Goal: Task Accomplishment & Management: Manage account settings

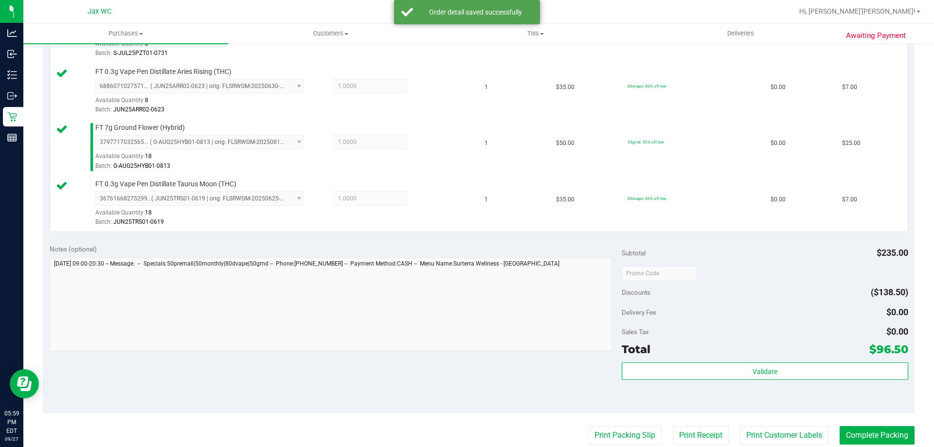
scroll to position [573, 0]
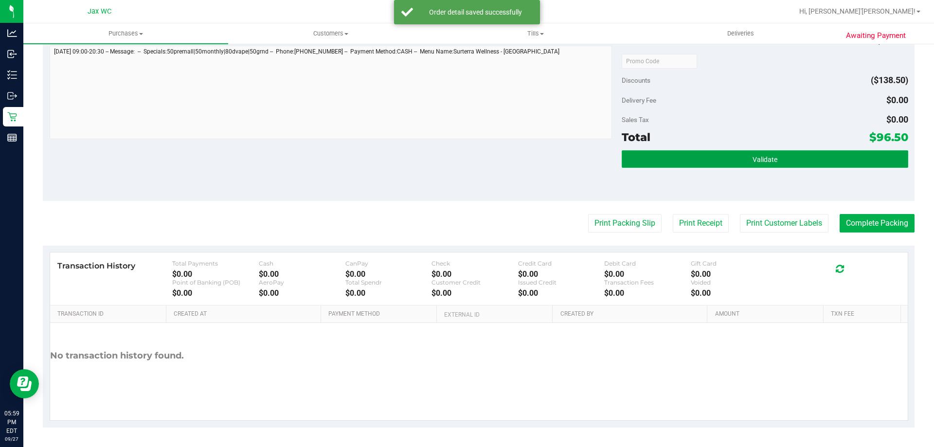
click at [743, 152] on button "Validate" at bounding box center [765, 159] width 286 height 18
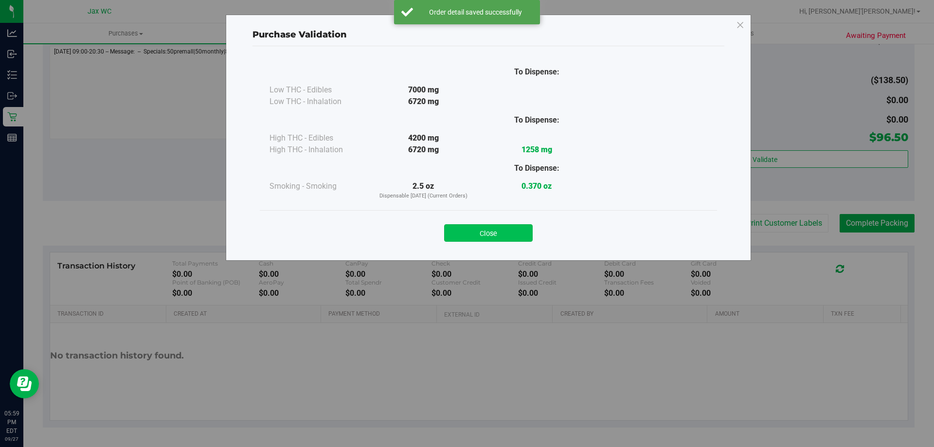
click at [505, 231] on button "Close" at bounding box center [488, 233] width 89 height 18
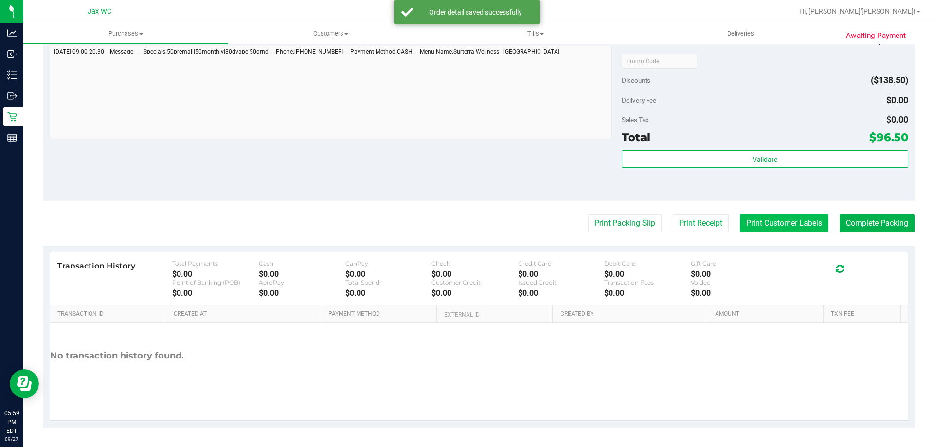
click at [796, 222] on button "Print Customer Labels" at bounding box center [784, 223] width 89 height 18
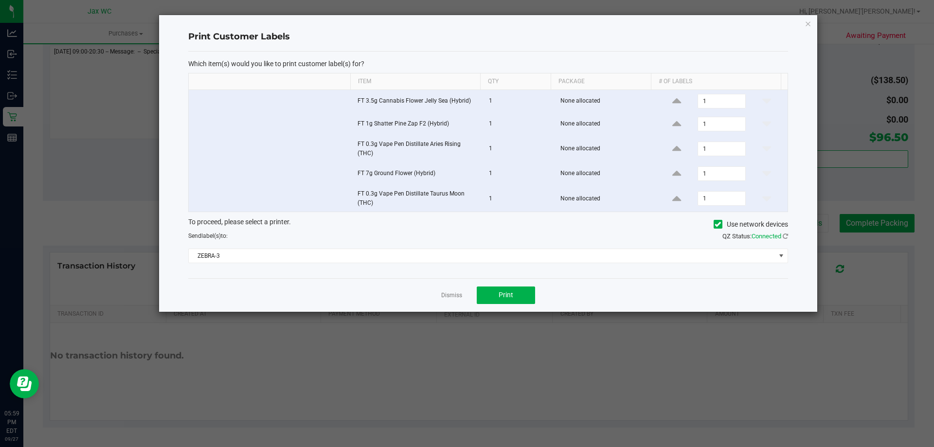
click at [458, 247] on div "To proceed, please select a printer. Use network devices Send label(s) to: QZ S…" at bounding box center [488, 240] width 600 height 46
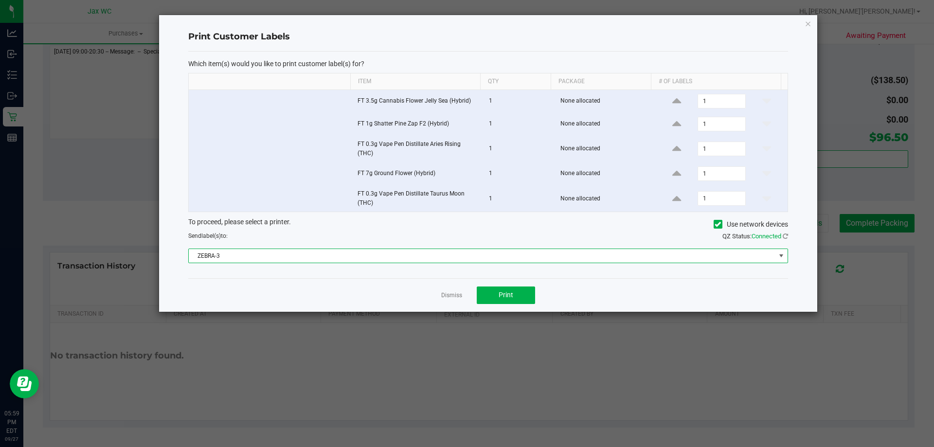
click at [458, 259] on span "ZEBRA-3" at bounding box center [482, 256] width 587 height 14
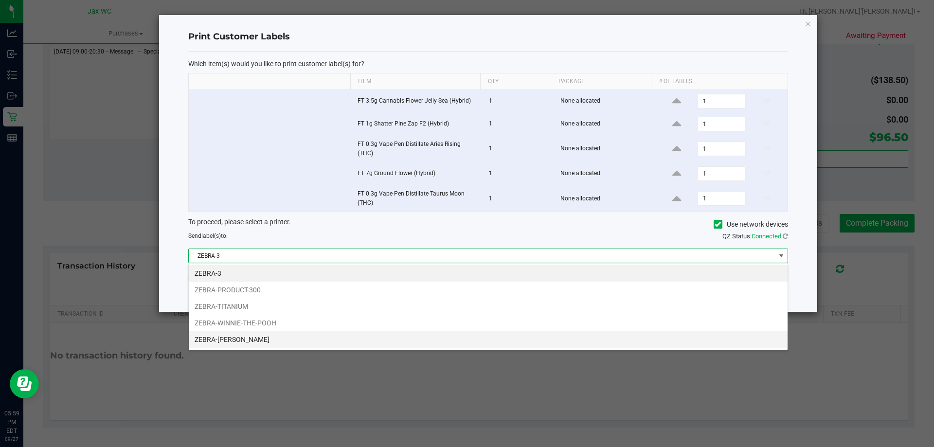
scroll to position [15, 599]
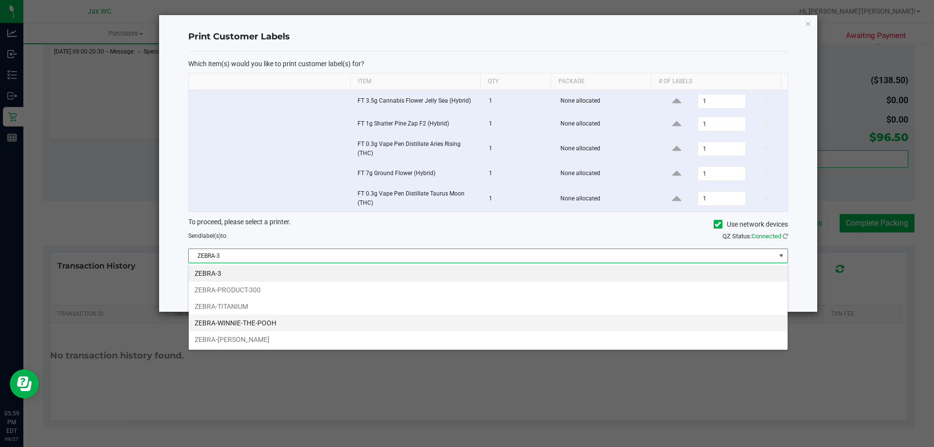
click at [328, 318] on li "ZEBRA-WINNIE-THE-POOH" at bounding box center [488, 323] width 599 height 17
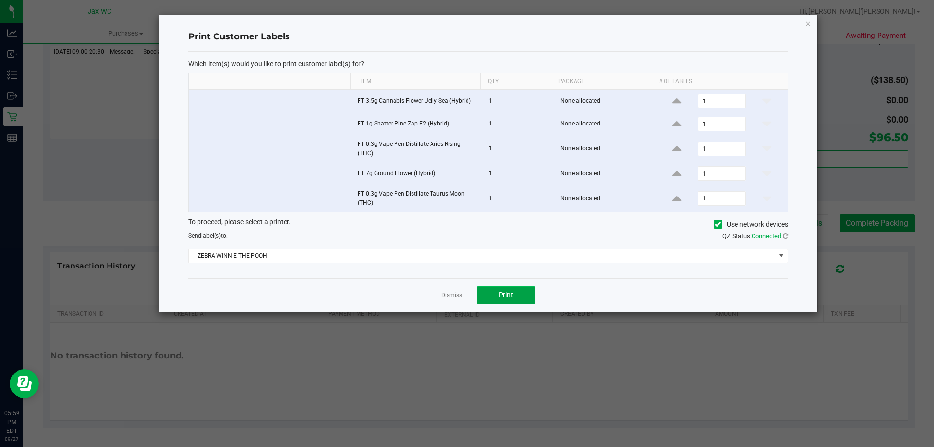
click at [511, 294] on span "Print" at bounding box center [506, 295] width 15 height 8
click at [448, 298] on link "Dismiss" at bounding box center [451, 295] width 21 height 8
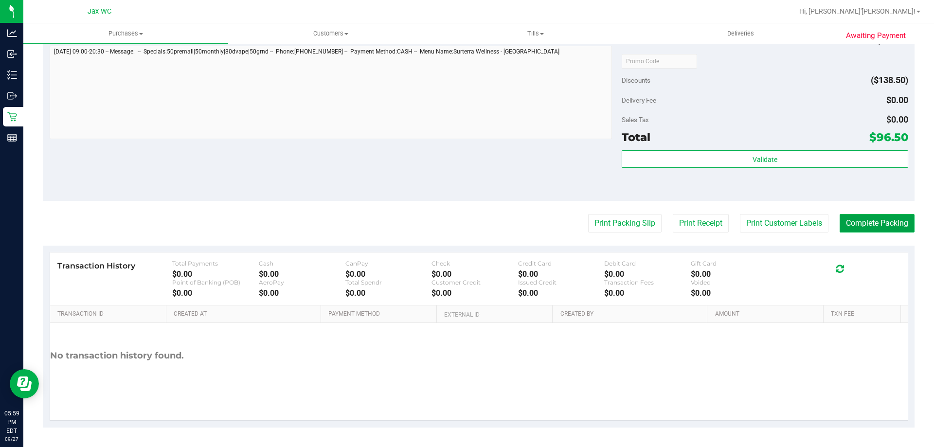
click at [867, 222] on button "Complete Packing" at bounding box center [876, 223] width 75 height 18
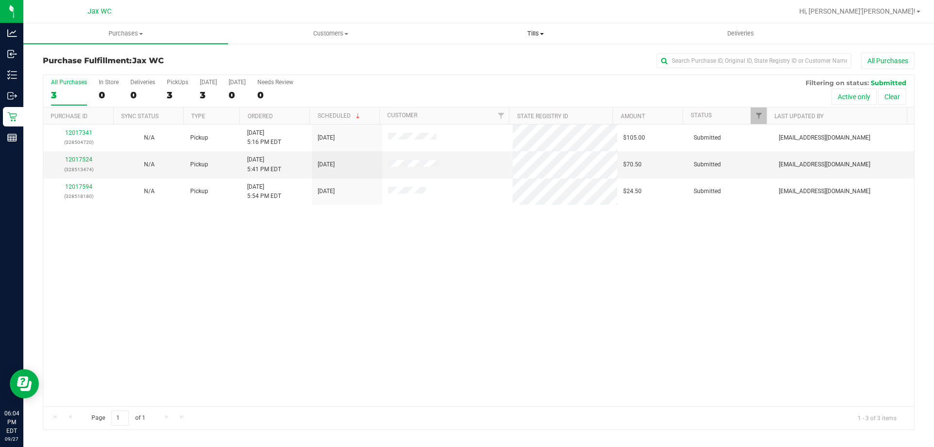
click at [509, 29] on uib-tab-heading "Tills Manage tills Reconcile e-payments" at bounding box center [535, 33] width 204 height 19
click at [474, 56] on span "Manage tills" at bounding box center [466, 58] width 66 height 8
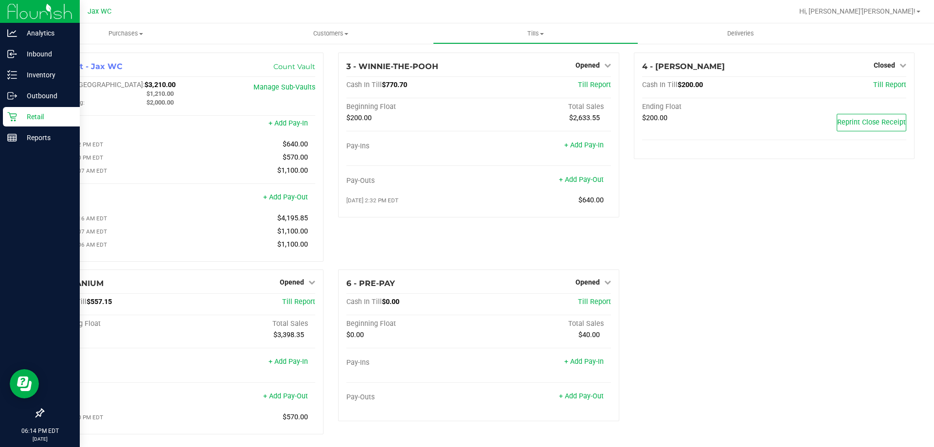
click at [11, 120] on icon at bounding box center [11, 116] width 9 height 9
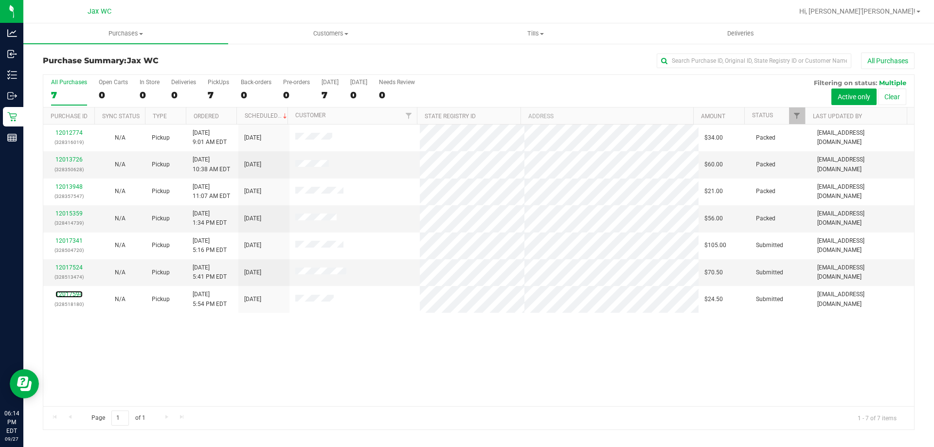
click at [71, 292] on link "12017594" at bounding box center [68, 294] width 27 height 7
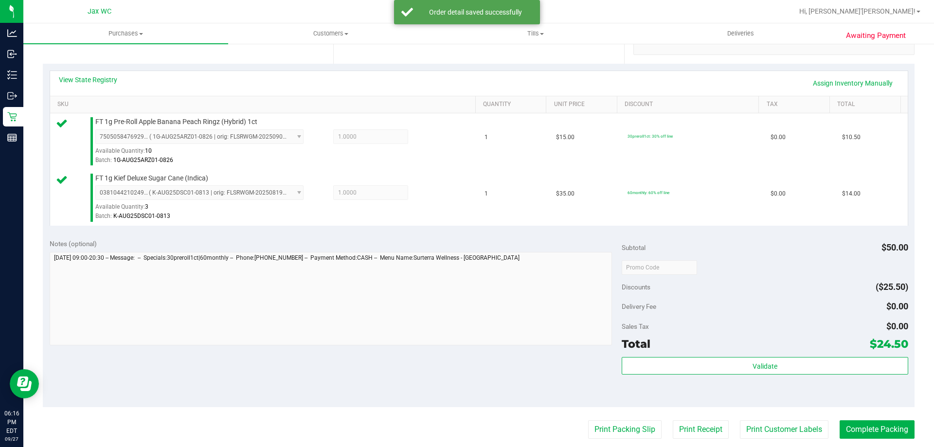
scroll to position [389, 0]
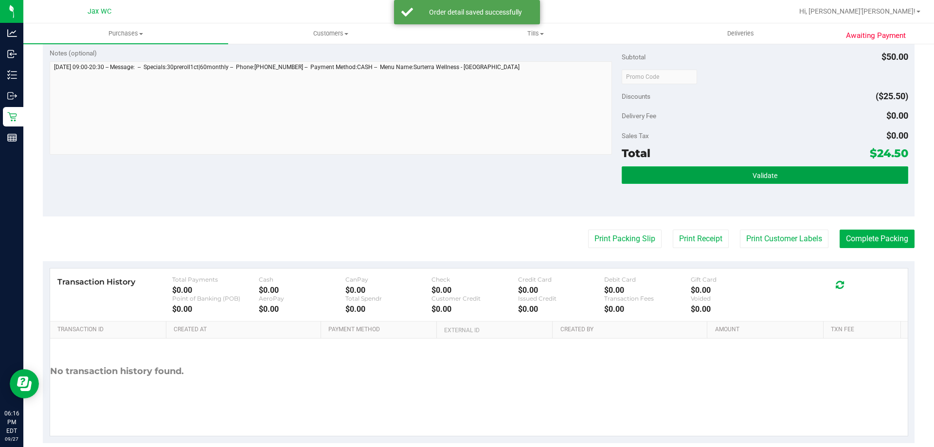
click at [765, 180] on button "Validate" at bounding box center [765, 175] width 286 height 18
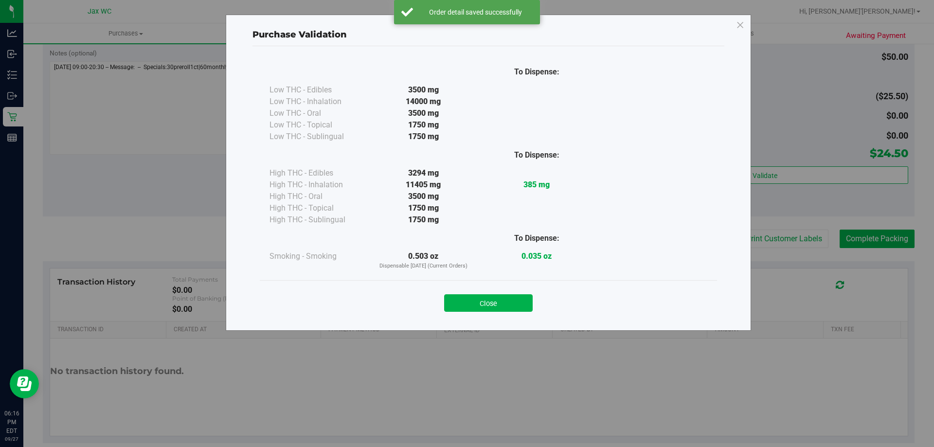
click at [515, 293] on div "Close" at bounding box center [488, 300] width 443 height 24
drag, startPoint x: 502, startPoint y: 303, endPoint x: 741, endPoint y: 248, distance: 244.5
click at [504, 303] on button "Close" at bounding box center [488, 303] width 89 height 18
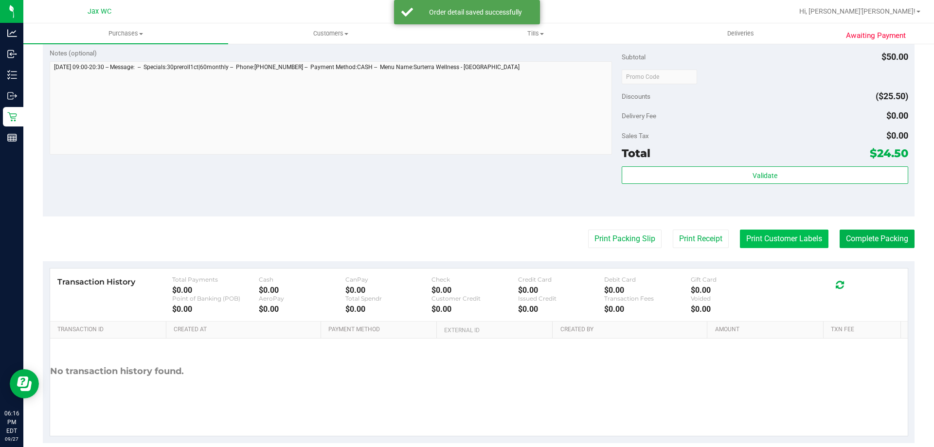
click at [756, 245] on button "Print Customer Labels" at bounding box center [784, 239] width 89 height 18
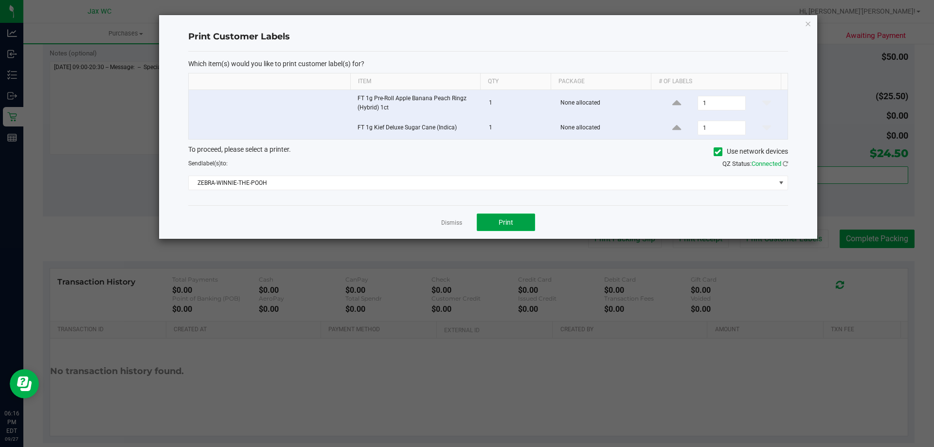
click at [520, 215] on button "Print" at bounding box center [506, 223] width 58 height 18
click at [440, 224] on div "Dismiss Print" at bounding box center [488, 222] width 600 height 34
click at [446, 224] on link "Dismiss" at bounding box center [451, 223] width 21 height 8
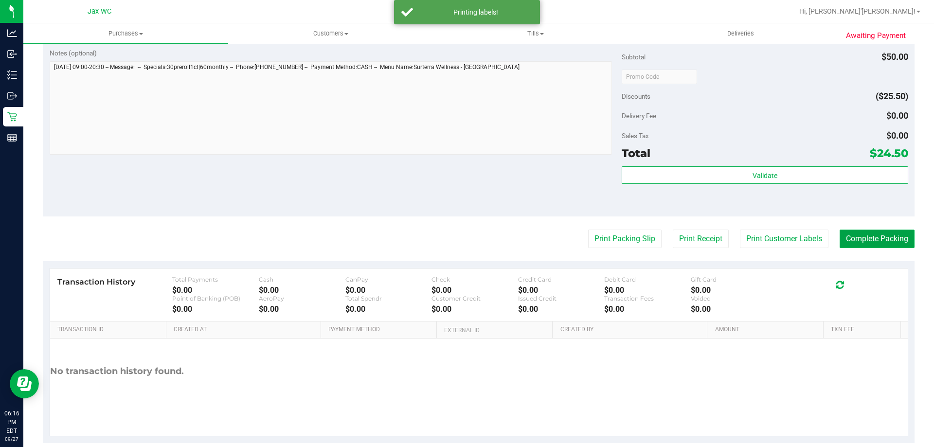
click at [850, 235] on button "Complete Packing" at bounding box center [876, 239] width 75 height 18
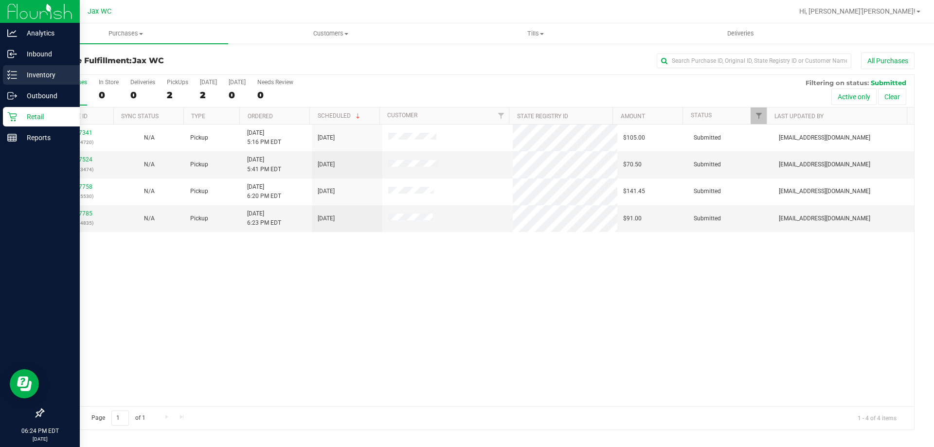
click at [37, 81] on div "Inventory" at bounding box center [41, 74] width 77 height 19
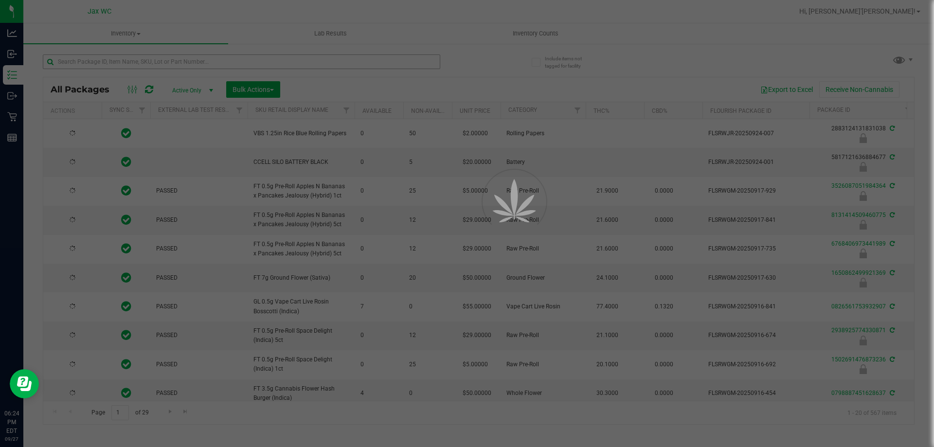
click at [152, 61] on div at bounding box center [467, 223] width 934 height 447
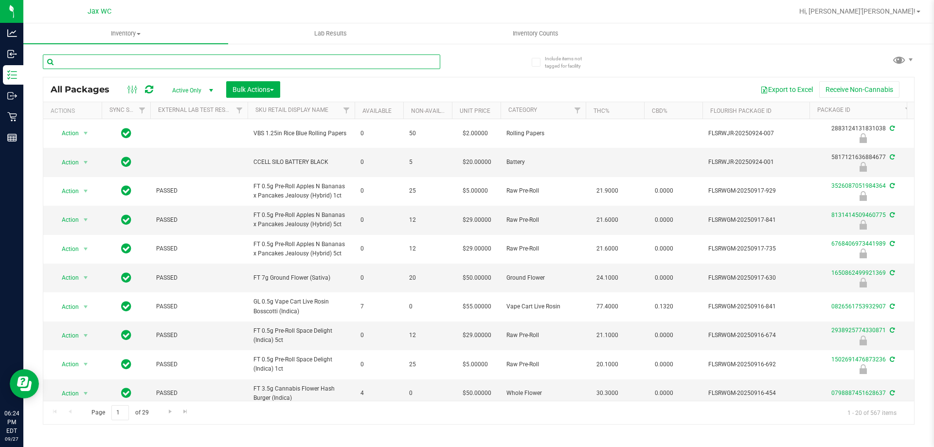
click at [152, 61] on input "text" at bounding box center [241, 61] width 397 height 15
type input "grape"
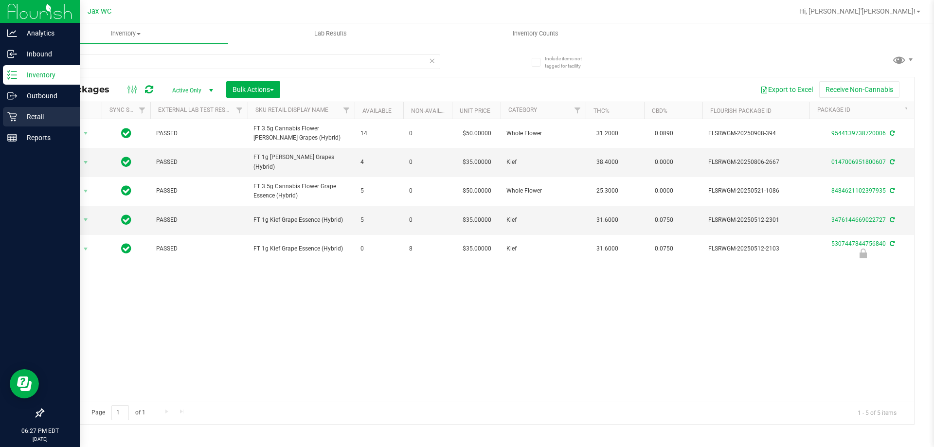
click at [36, 113] on p "Retail" at bounding box center [46, 117] width 58 height 12
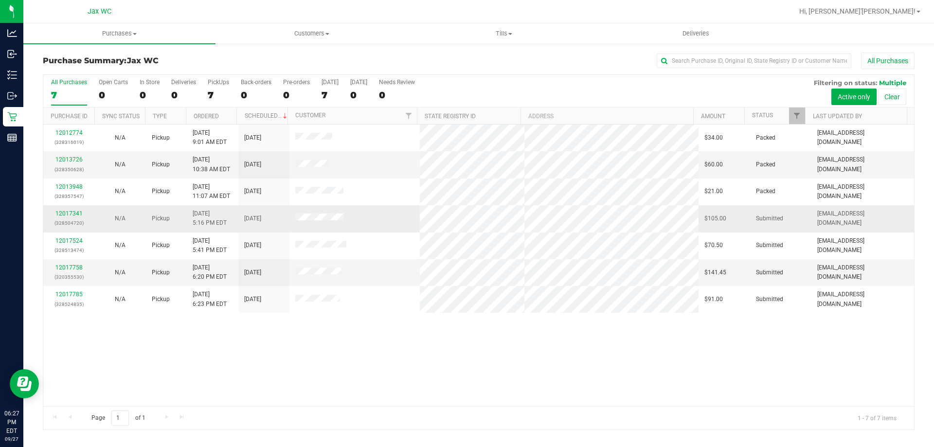
click at [74, 210] on div "12017341 (328504720)" at bounding box center [68, 218] width 39 height 18
click at [71, 214] on link "12017341" at bounding box center [68, 213] width 27 height 7
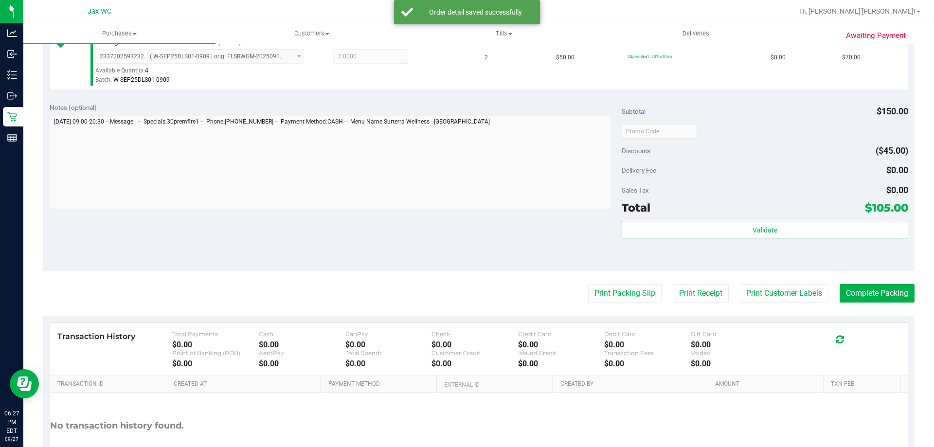
scroll to position [389, 0]
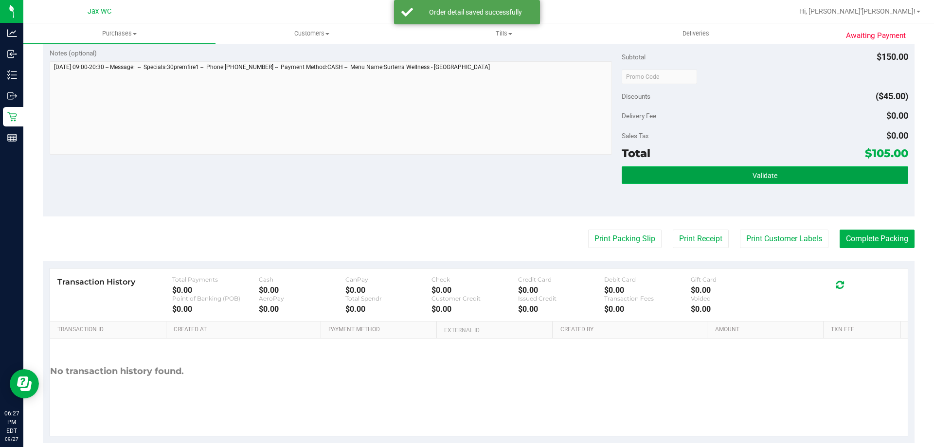
click at [761, 180] on button "Validate" at bounding box center [765, 175] width 286 height 18
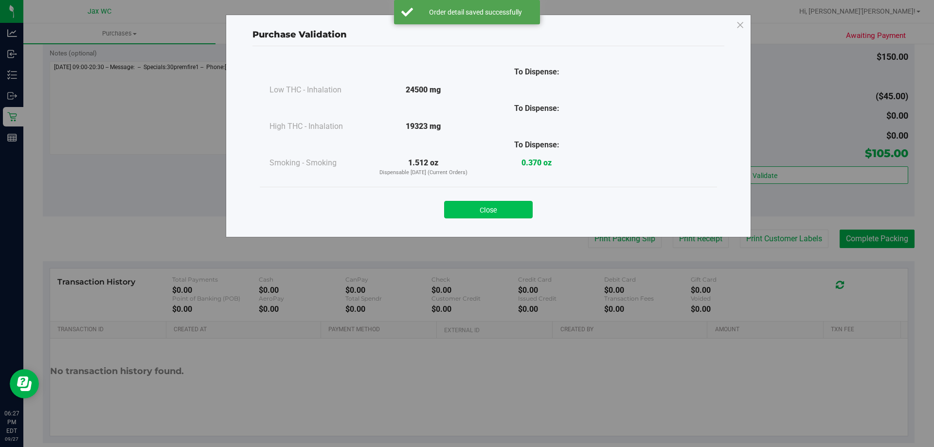
click at [502, 215] on button "Close" at bounding box center [488, 210] width 89 height 18
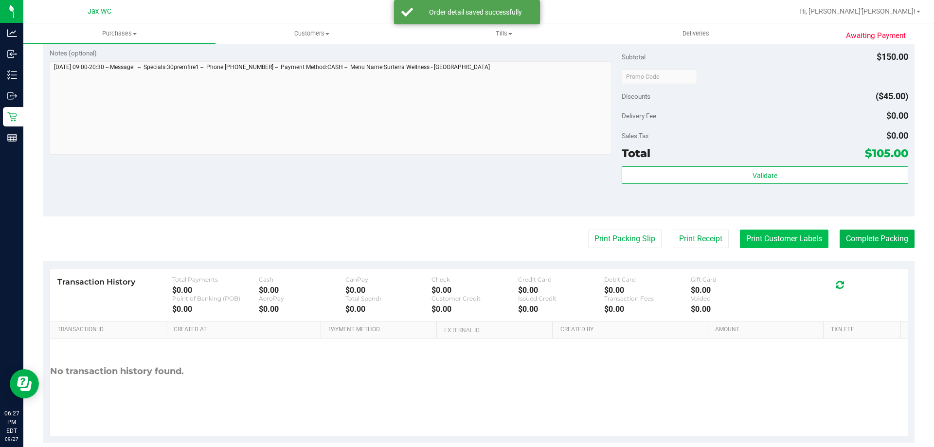
click at [752, 233] on button "Print Customer Labels" at bounding box center [784, 239] width 89 height 18
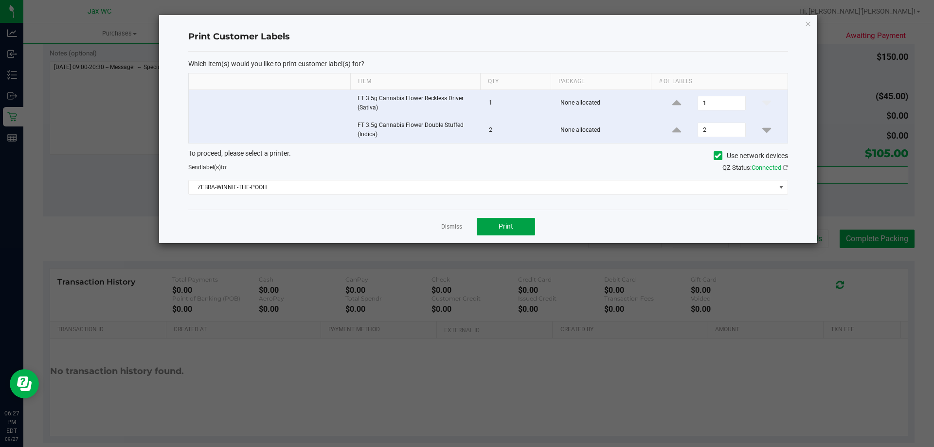
click at [522, 232] on button "Print" at bounding box center [506, 227] width 58 height 18
click at [451, 226] on link "Dismiss" at bounding box center [451, 227] width 21 height 8
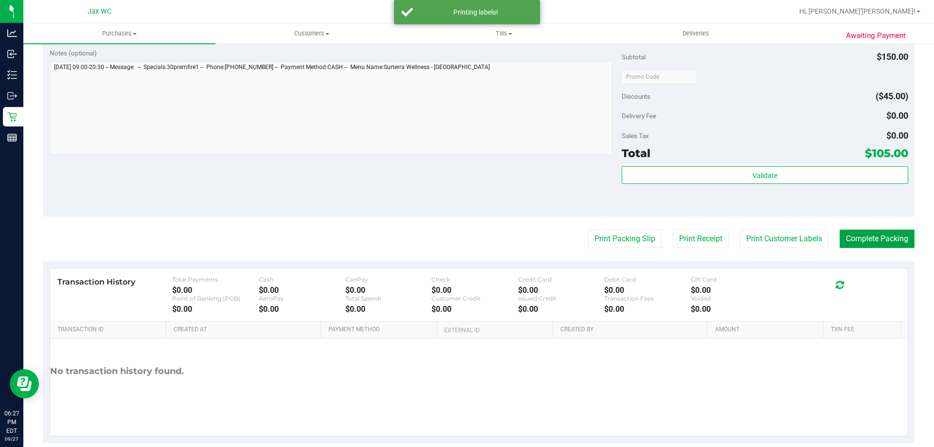
click at [856, 235] on button "Complete Packing" at bounding box center [876, 239] width 75 height 18
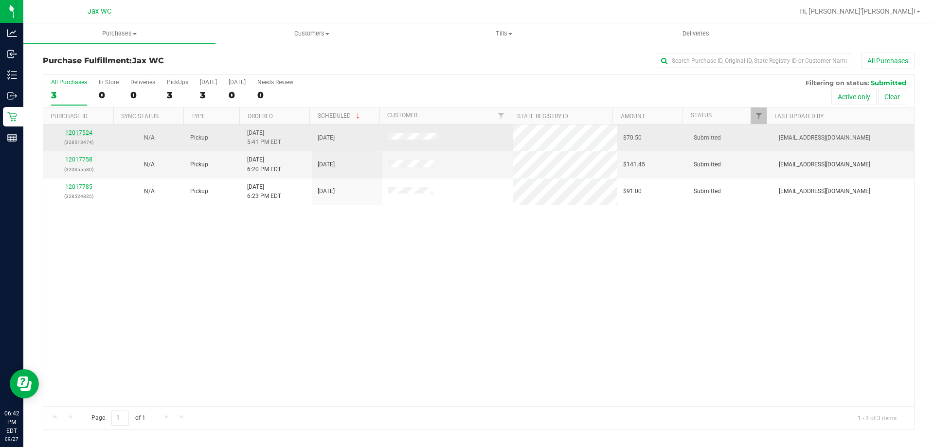
click at [74, 134] on link "12017524" at bounding box center [78, 132] width 27 height 7
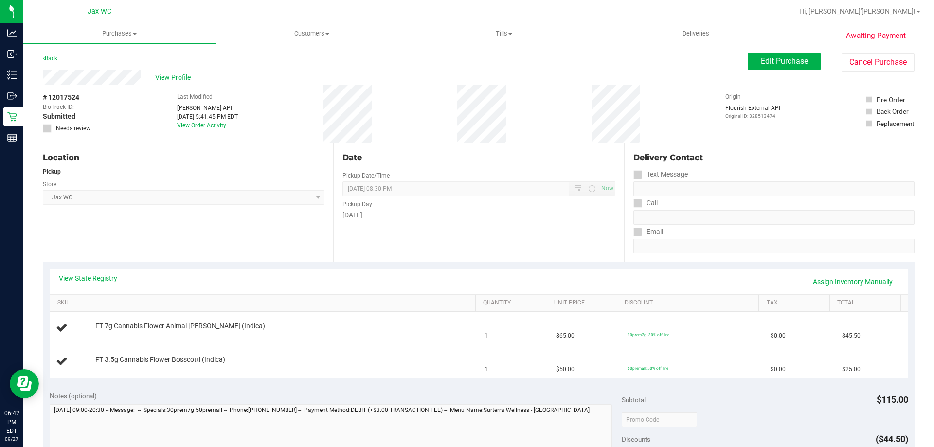
click at [102, 275] on link "View State Registry" at bounding box center [88, 278] width 58 height 10
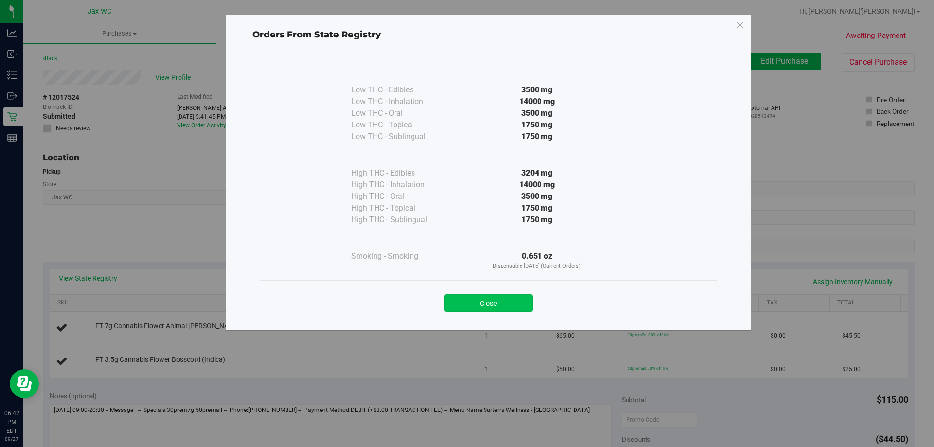
click at [494, 301] on button "Close" at bounding box center [488, 303] width 89 height 18
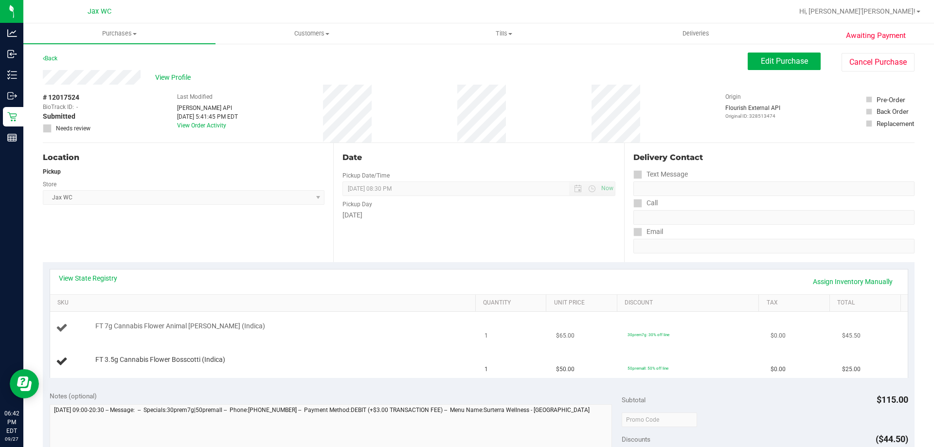
click at [392, 336] on td "FT 7g Cannabis Flower Animal [PERSON_NAME] (Indica)" at bounding box center [264, 328] width 429 height 33
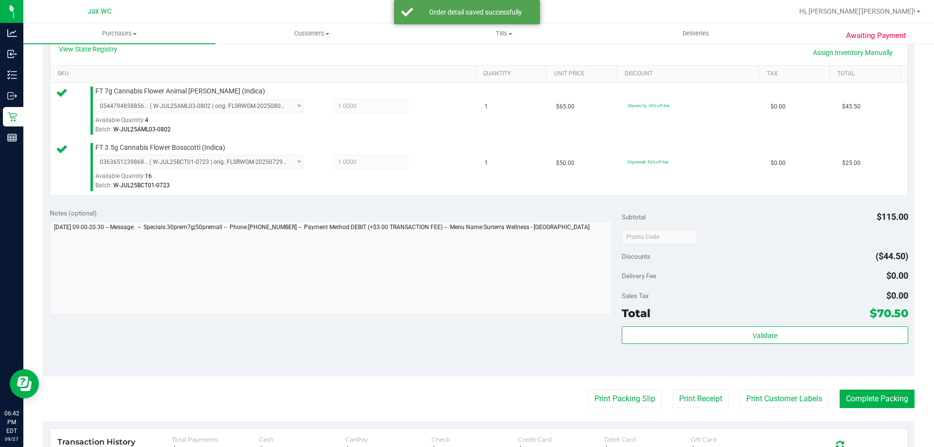
scroll to position [389, 0]
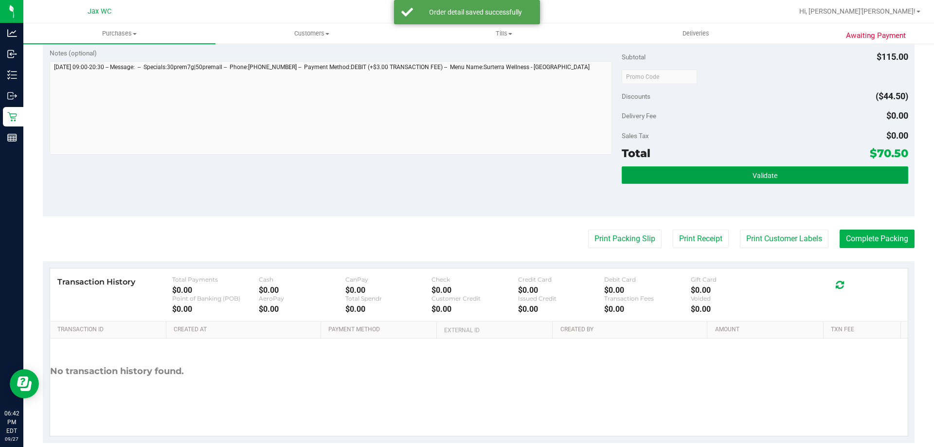
click at [780, 166] on button "Validate" at bounding box center [765, 175] width 286 height 18
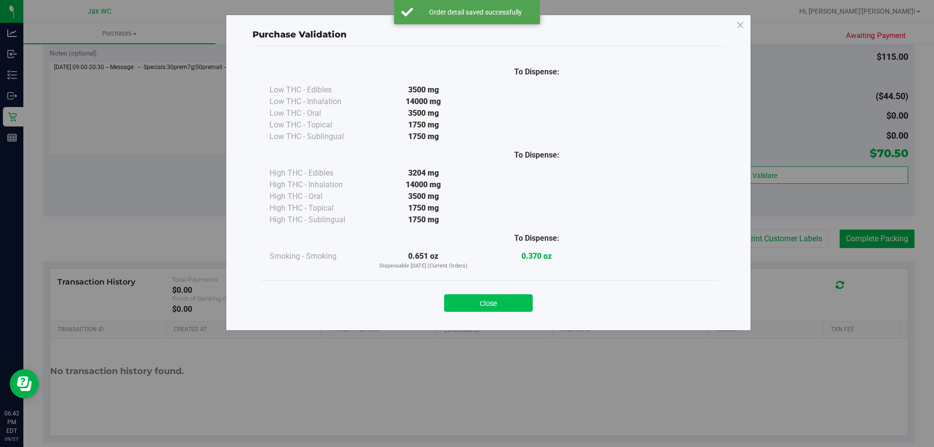
click at [494, 299] on button "Close" at bounding box center [488, 303] width 89 height 18
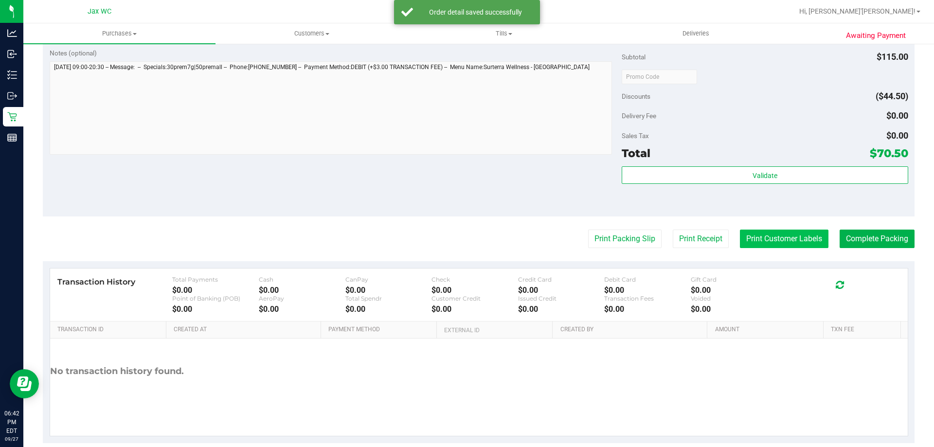
click at [751, 239] on button "Print Customer Labels" at bounding box center [784, 239] width 89 height 18
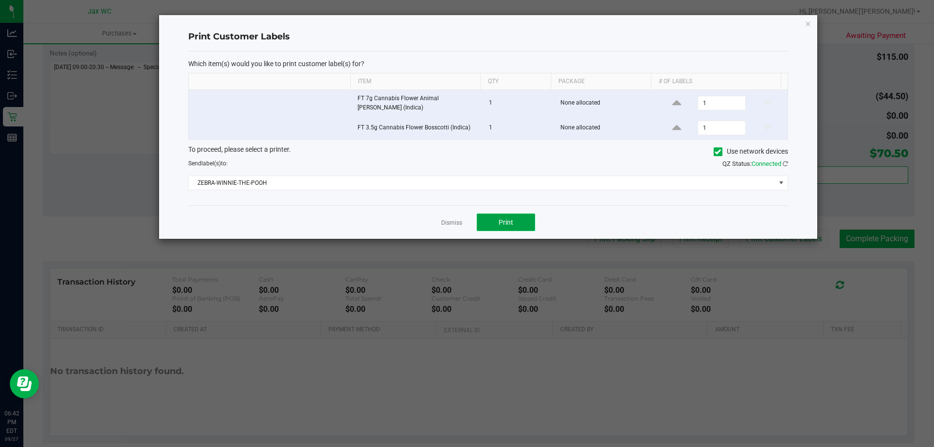
click at [487, 222] on button "Print" at bounding box center [506, 223] width 58 height 18
drag, startPoint x: 451, startPoint y: 218, endPoint x: 872, endPoint y: 225, distance: 421.2
click at [452, 219] on link "Dismiss" at bounding box center [451, 223] width 21 height 8
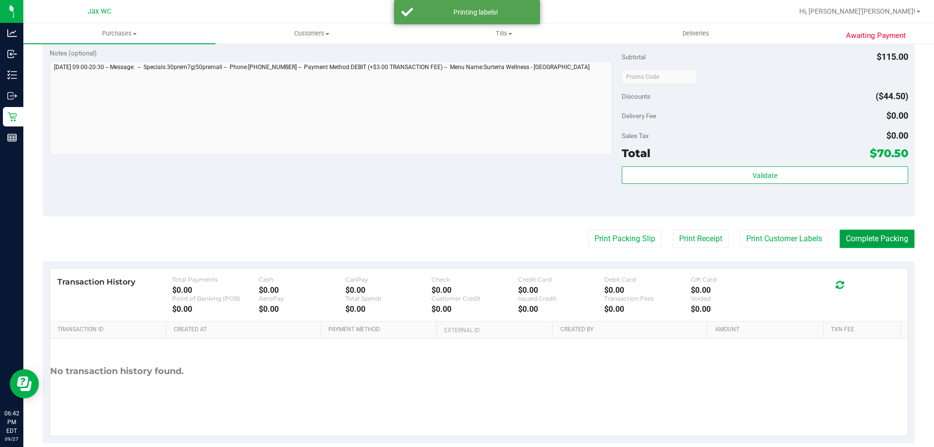
click at [872, 239] on button "Complete Packing" at bounding box center [876, 239] width 75 height 18
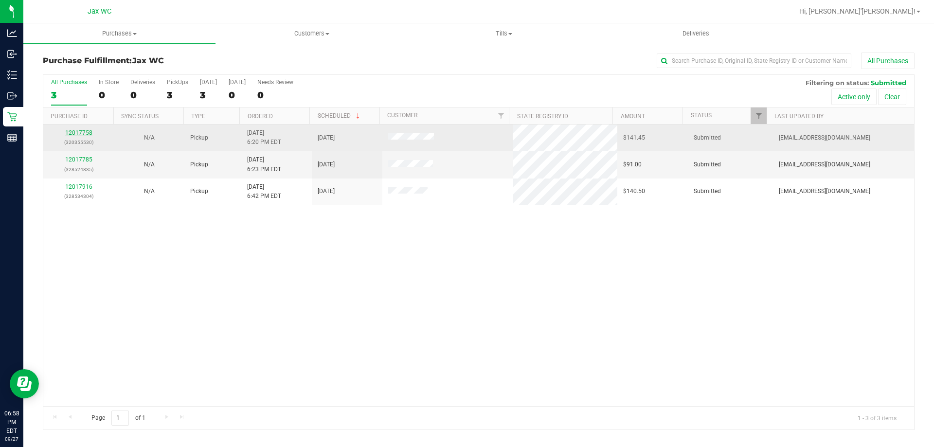
click at [77, 130] on link "12017758" at bounding box center [78, 132] width 27 height 7
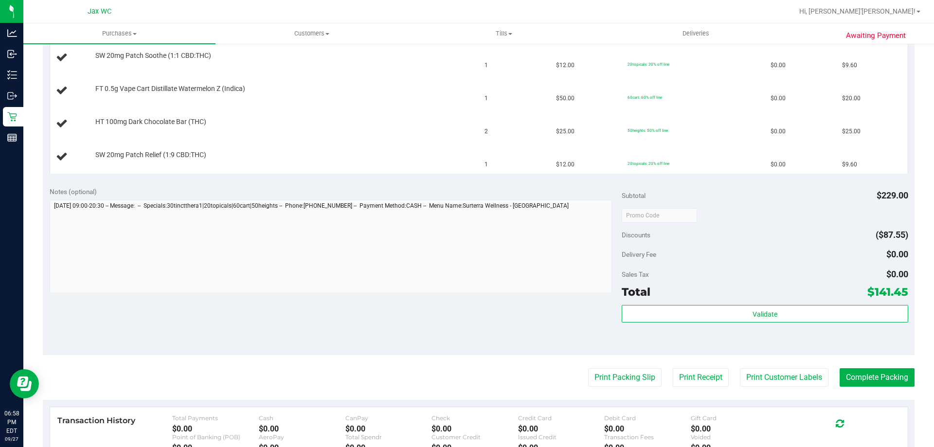
scroll to position [486, 0]
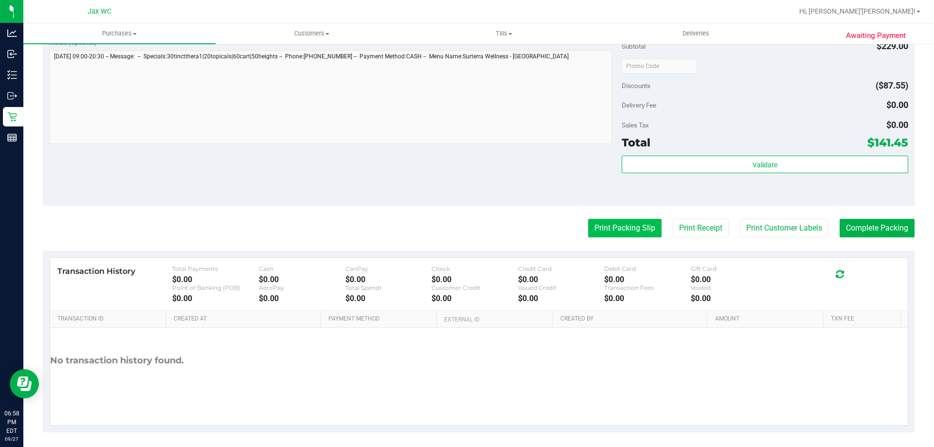
click at [636, 230] on button "Print Packing Slip" at bounding box center [624, 228] width 73 height 18
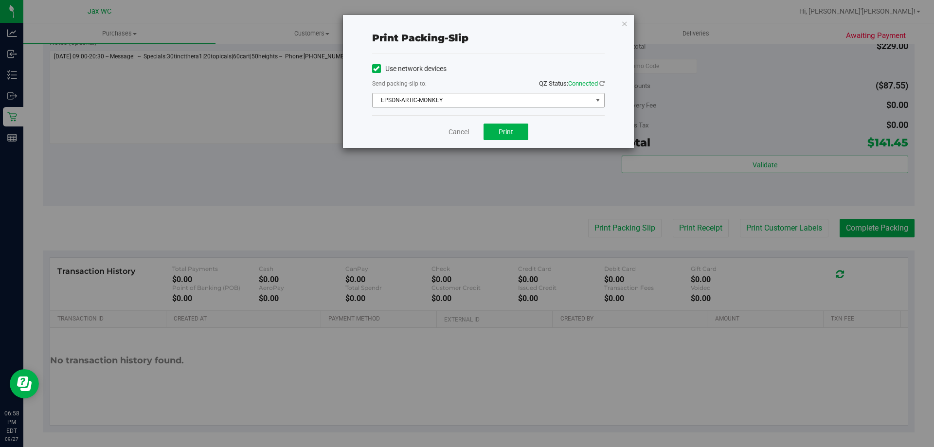
click at [505, 93] on span "EPSON-ARTIC-MONKEY" at bounding box center [482, 100] width 219 height 14
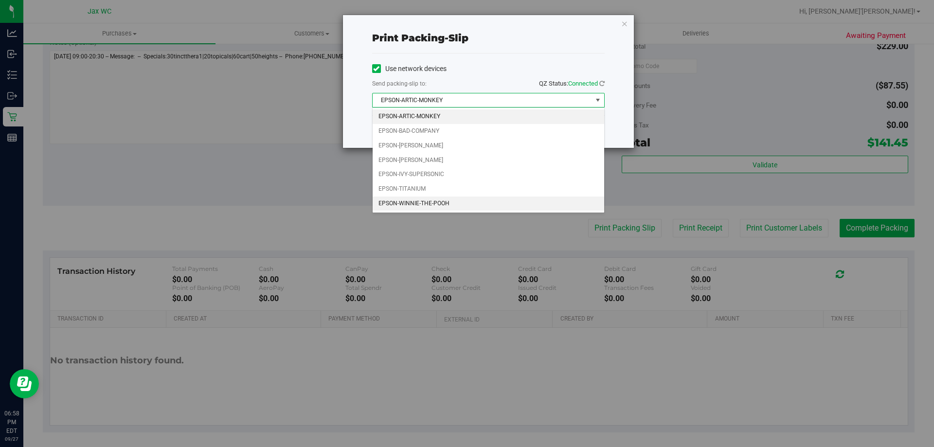
click at [458, 206] on li "EPSON-WINNIE-THE-POOH" at bounding box center [489, 203] width 232 height 15
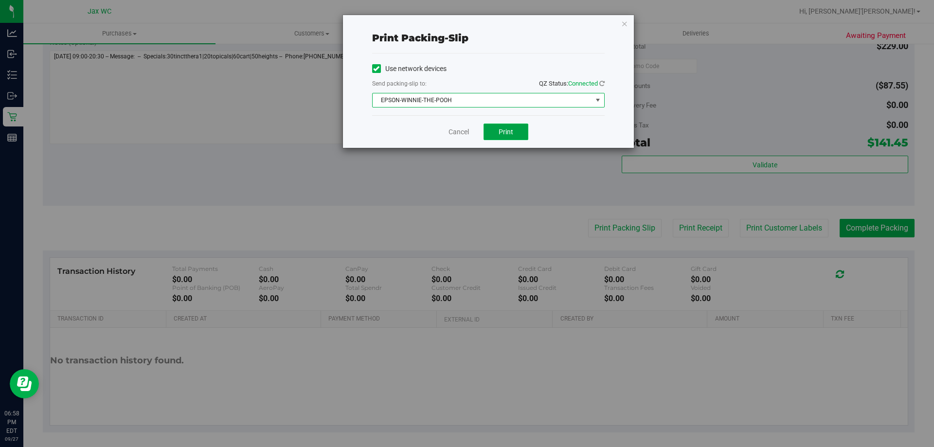
click at [492, 134] on button "Print" at bounding box center [505, 132] width 45 height 17
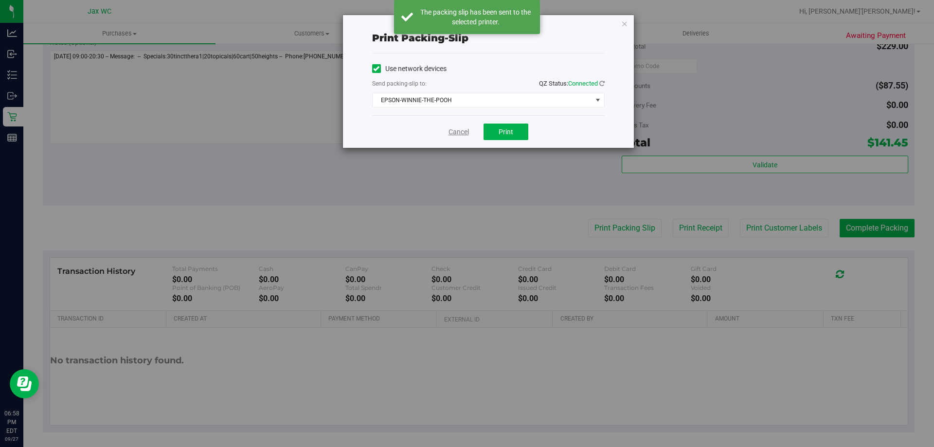
click at [457, 132] on link "Cancel" at bounding box center [458, 132] width 20 height 10
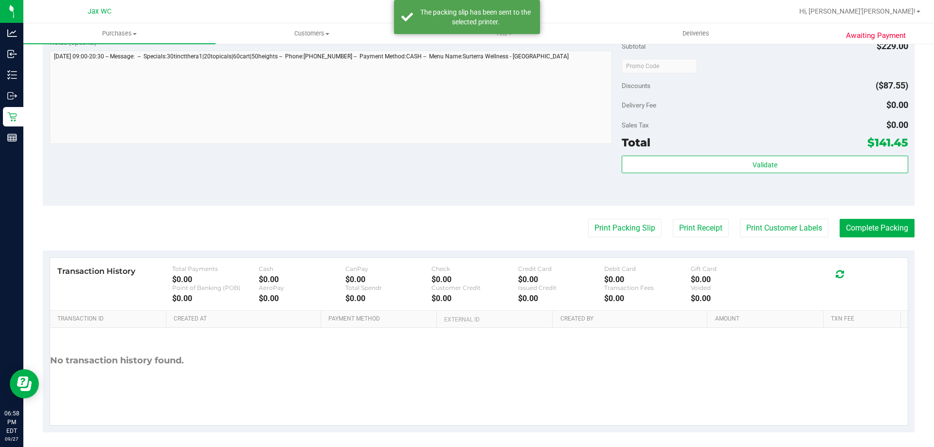
scroll to position [97, 0]
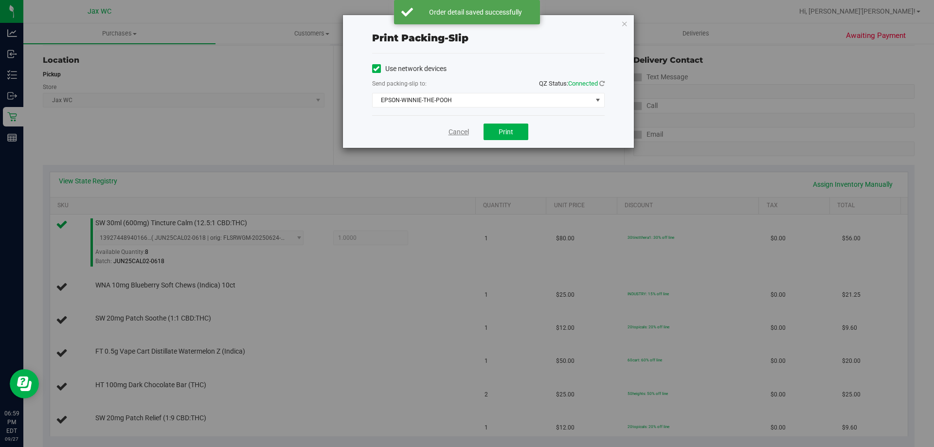
click at [460, 130] on link "Cancel" at bounding box center [458, 132] width 20 height 10
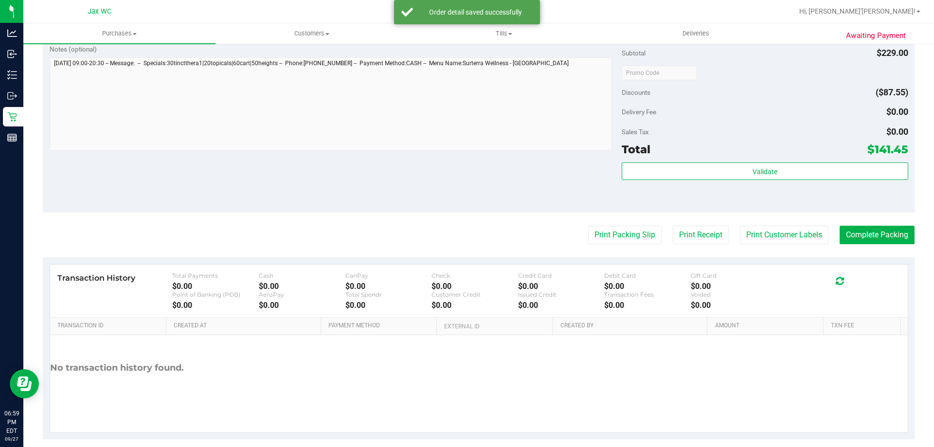
scroll to position [16, 0]
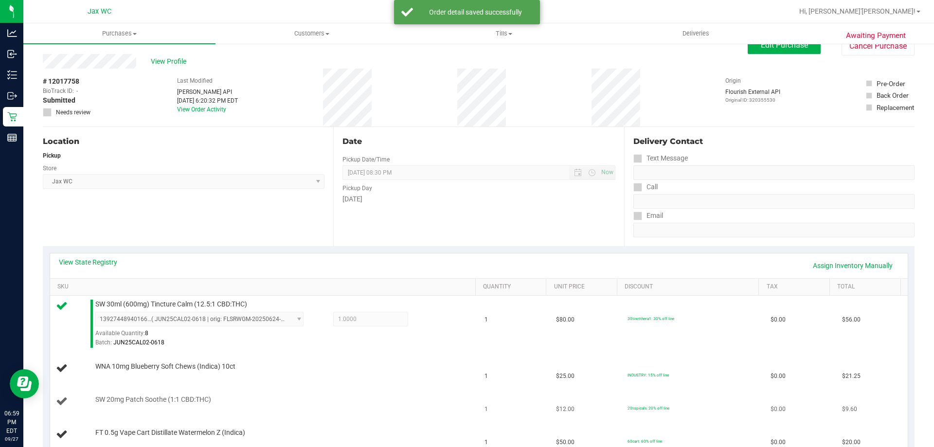
click at [410, 390] on td "SW 20mg Patch Soothe (1:1 CBD:THC)" at bounding box center [264, 401] width 429 height 33
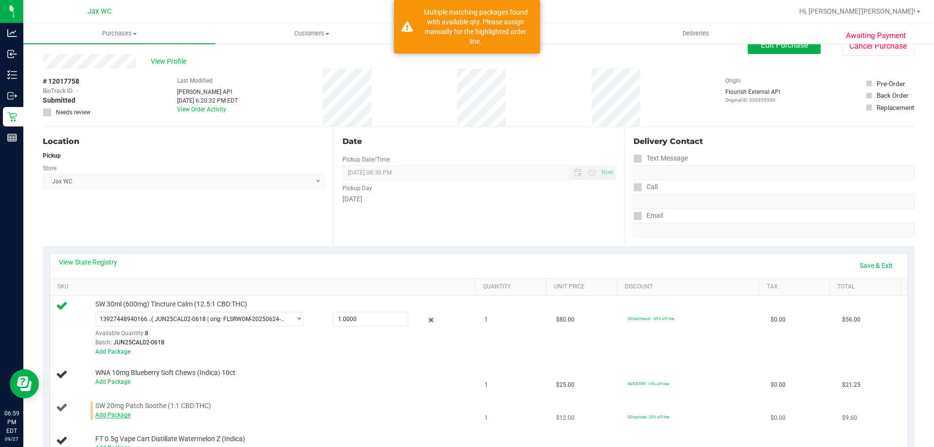
click at [110, 414] on link "Add Package" at bounding box center [112, 414] width 35 height 7
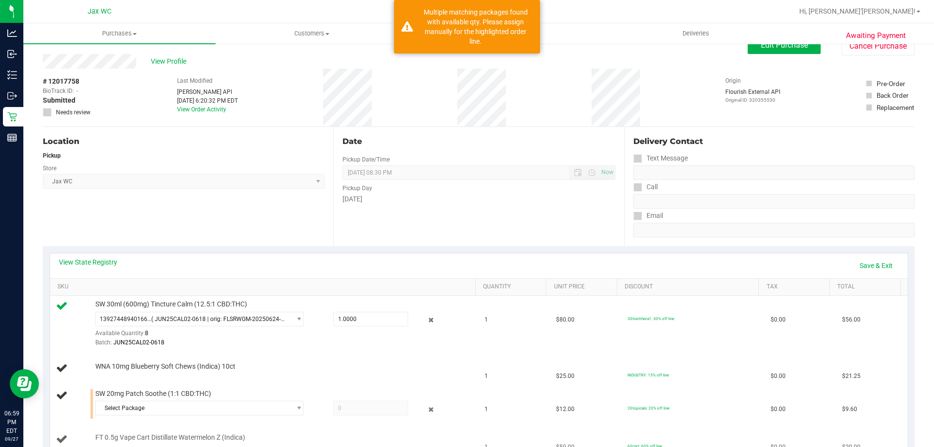
scroll to position [113, 0]
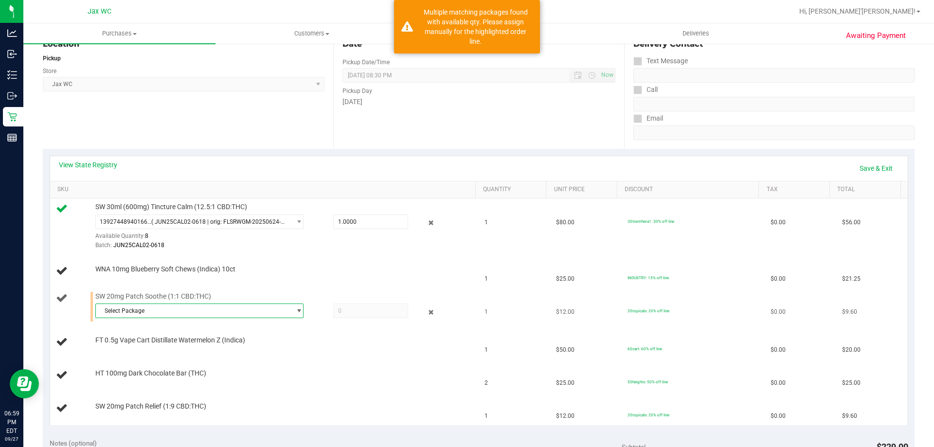
click at [267, 310] on span "Select Package" at bounding box center [193, 311] width 195 height 14
click at [183, 348] on span "( JUN25SOO01-0617 | orig: FLSRWGM-20250627-071 )" at bounding box center [228, 351] width 143 height 7
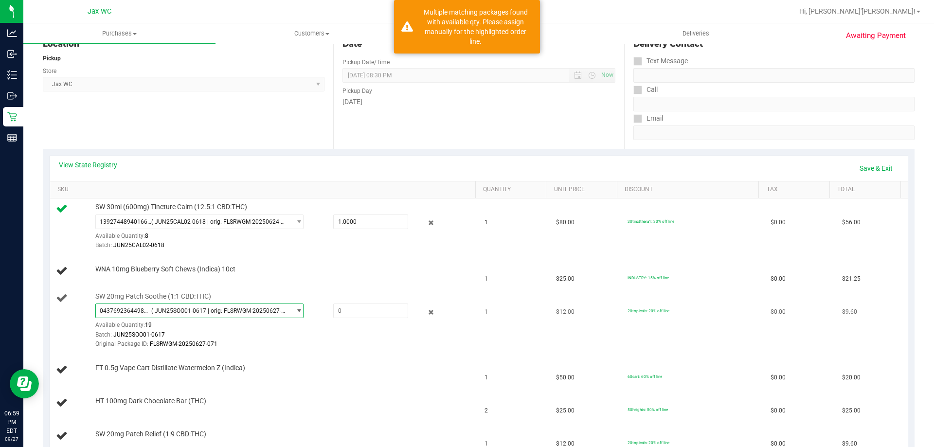
click at [218, 306] on span "0437692364498897 ( JUN25SOO01-0617 | orig: FLSRWGM-20250627-071 )" at bounding box center [193, 311] width 195 height 14
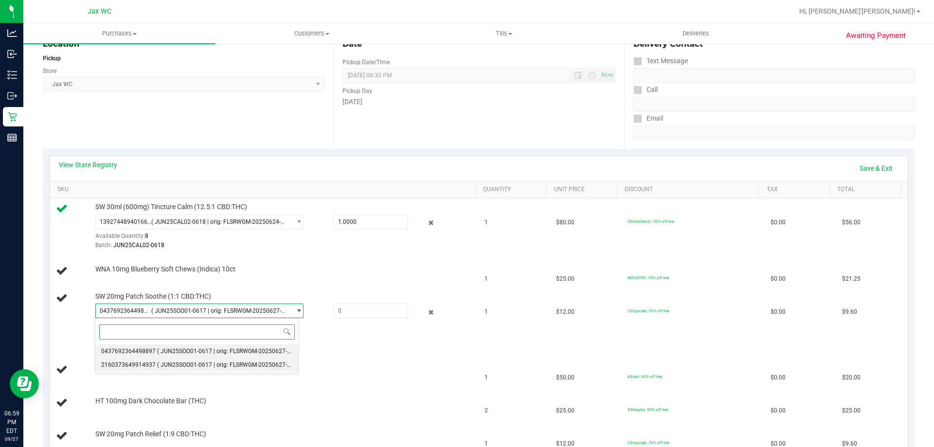
click at [226, 363] on span "( JUN25SOO01-0617 | orig: FLSRWGM-20250627-074 )" at bounding box center [228, 364] width 143 height 7
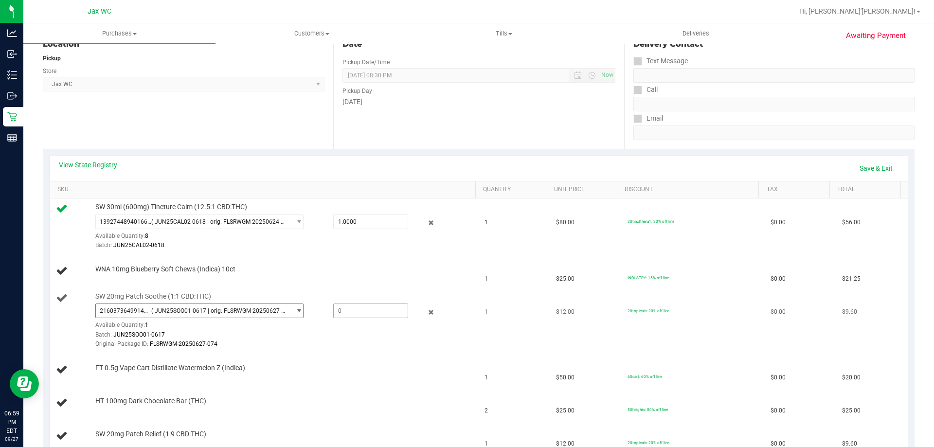
click at [360, 311] on span at bounding box center [370, 310] width 75 height 15
type input "1"
type input "1.0000"
click at [866, 166] on link "Save & Exit" at bounding box center [876, 168] width 46 height 17
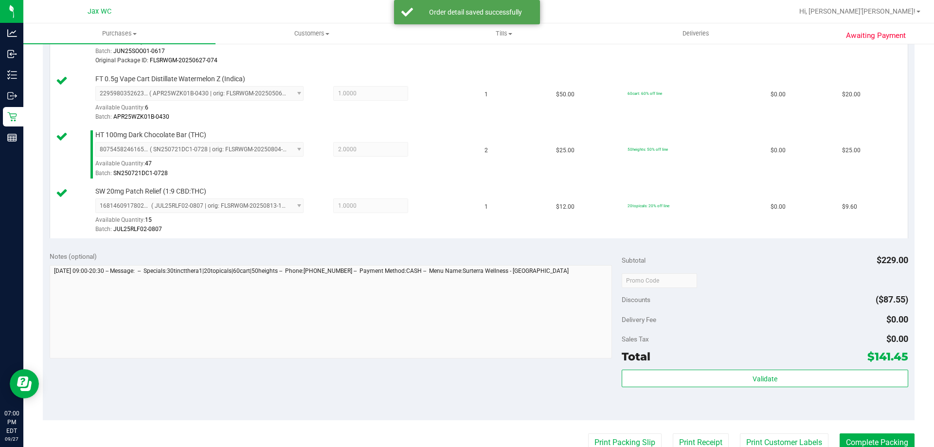
scroll to position [600, 0]
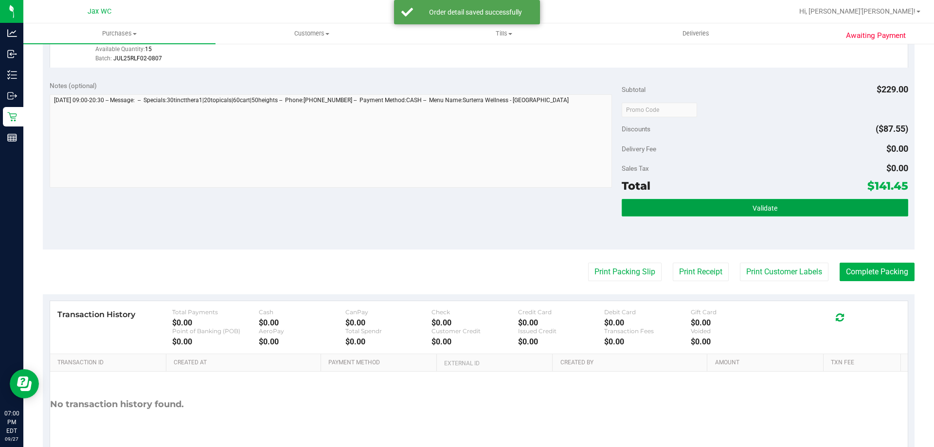
click at [777, 202] on button "Validate" at bounding box center [765, 208] width 286 height 18
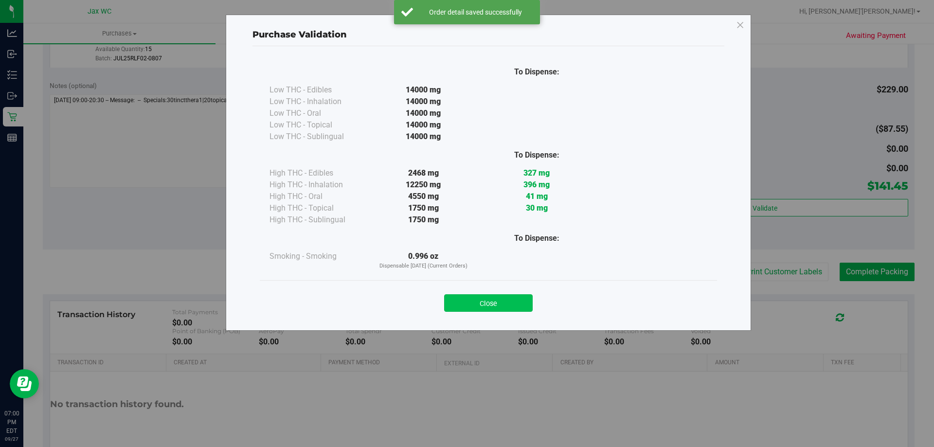
click at [520, 299] on button "Close" at bounding box center [488, 303] width 89 height 18
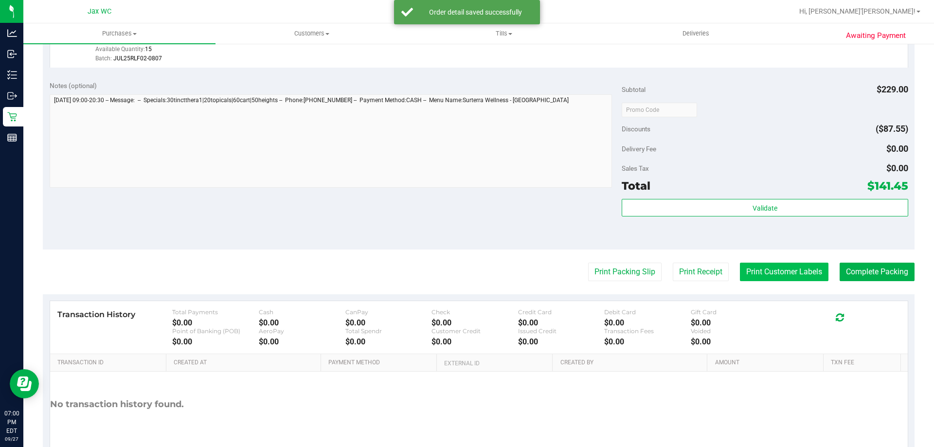
click at [750, 274] on button "Print Customer Labels" at bounding box center [784, 272] width 89 height 18
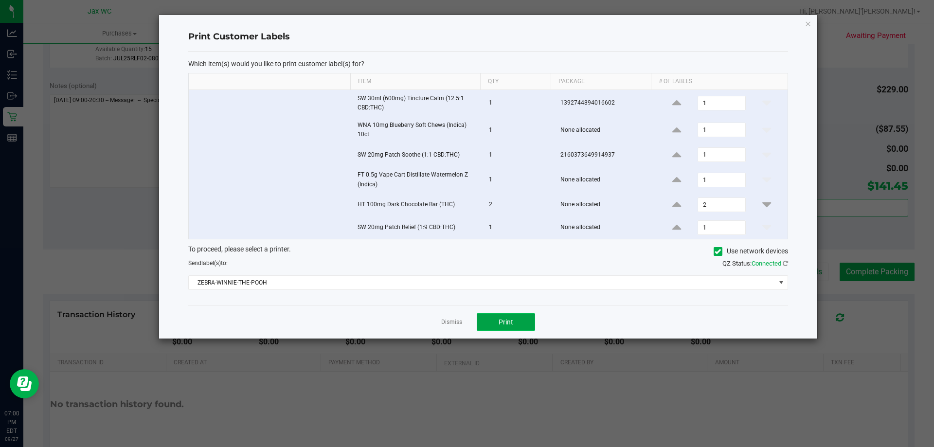
click at [501, 322] on span "Print" at bounding box center [506, 322] width 15 height 8
click at [454, 320] on link "Dismiss" at bounding box center [451, 322] width 21 height 8
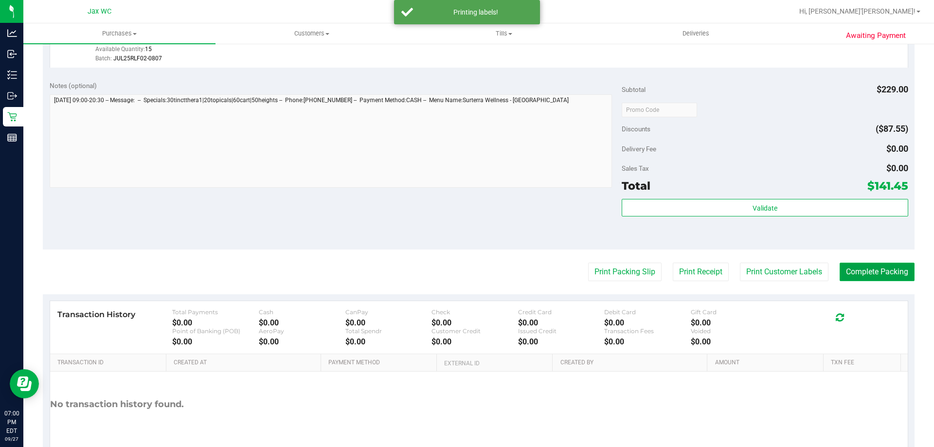
click at [891, 276] on button "Complete Packing" at bounding box center [876, 272] width 75 height 18
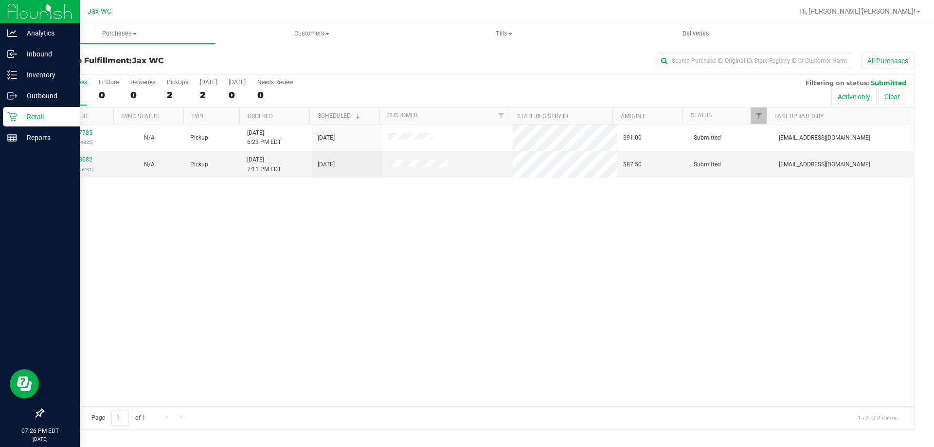
click at [20, 115] on p "Retail" at bounding box center [46, 117] width 58 height 12
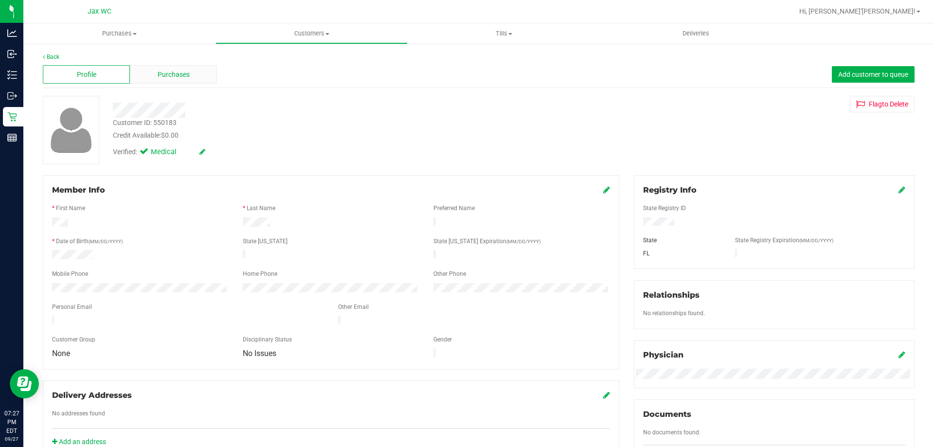
click at [156, 71] on div "Purchases" at bounding box center [173, 74] width 87 height 18
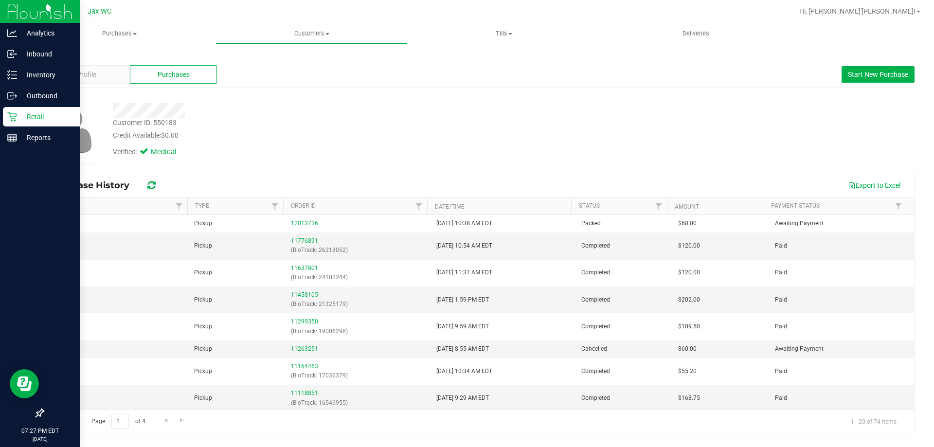
click at [16, 111] on div "Retail" at bounding box center [41, 116] width 77 height 19
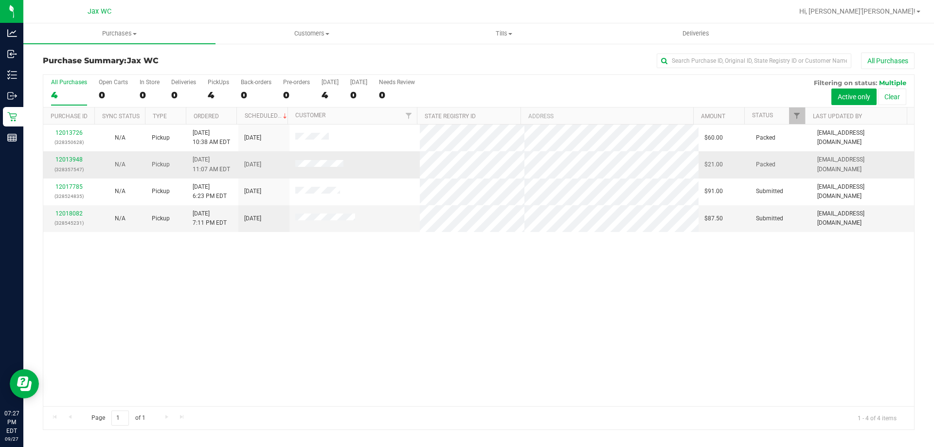
click at [308, 168] on span at bounding box center [319, 165] width 48 height 10
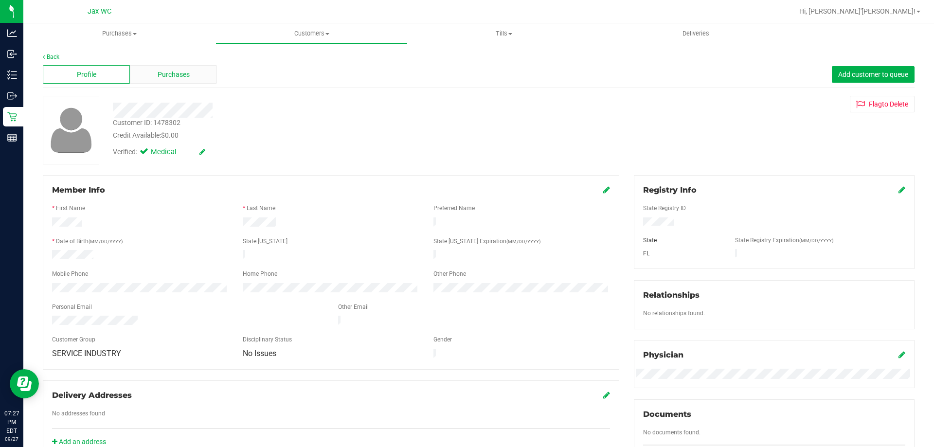
click at [173, 75] on span "Purchases" at bounding box center [174, 75] width 32 height 10
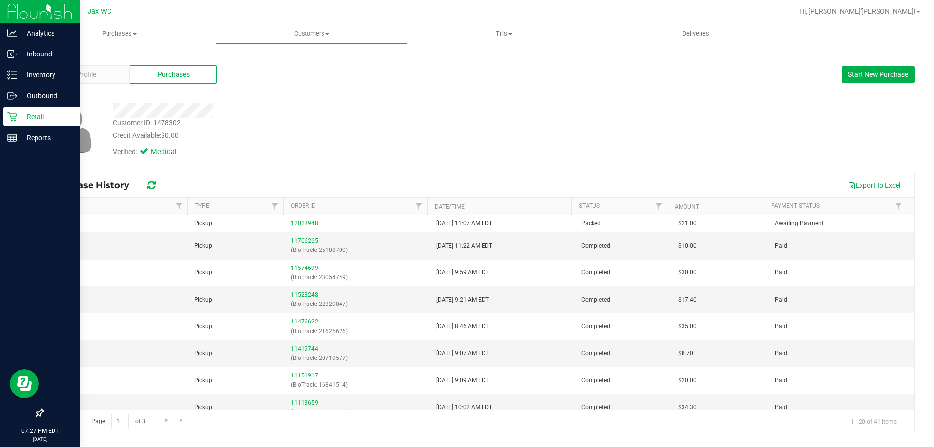
click at [44, 120] on p "Retail" at bounding box center [46, 117] width 58 height 12
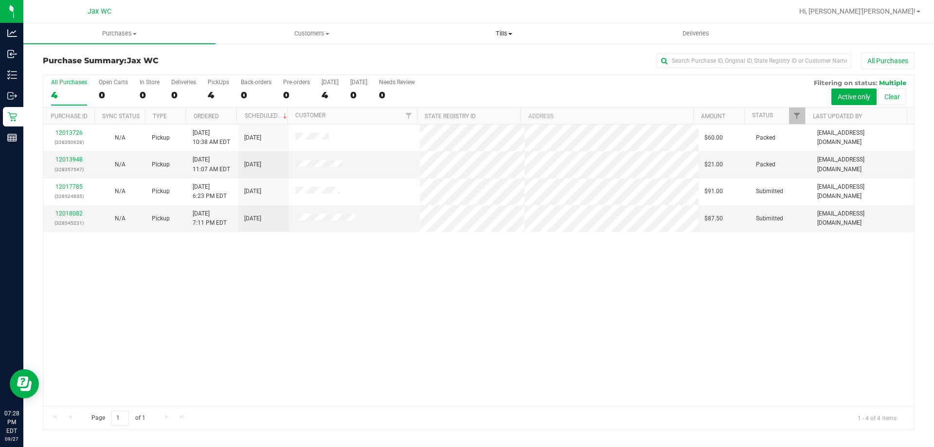
click at [514, 35] on span "Tills" at bounding box center [503, 33] width 191 height 9
click at [442, 58] on span "Manage tills" at bounding box center [441, 58] width 66 height 8
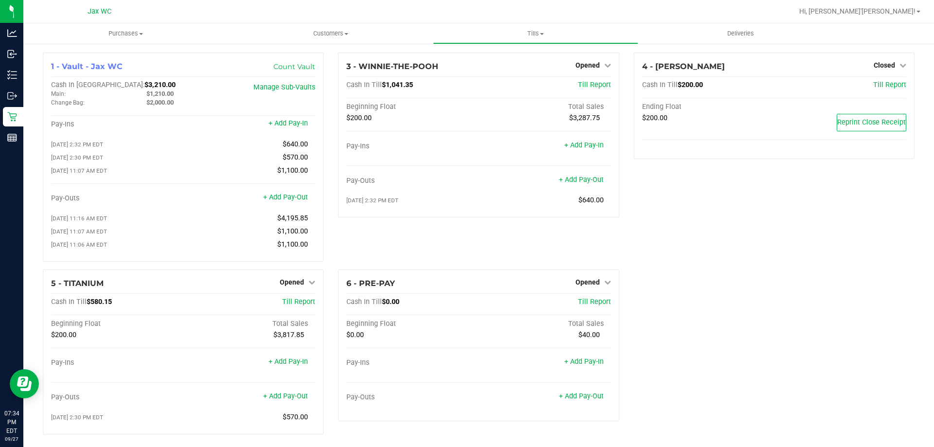
click at [885, 219] on div "4 - YOUSSOU-NDOUR Closed Open Till Cash In Till $200.00 Till Report Ending Floa…" at bounding box center [773, 161] width 295 height 217
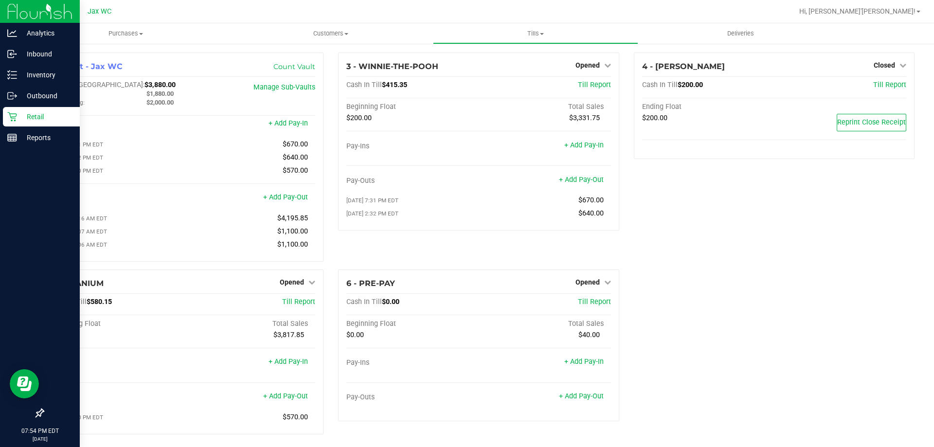
click at [38, 121] on p "Retail" at bounding box center [46, 117] width 58 height 12
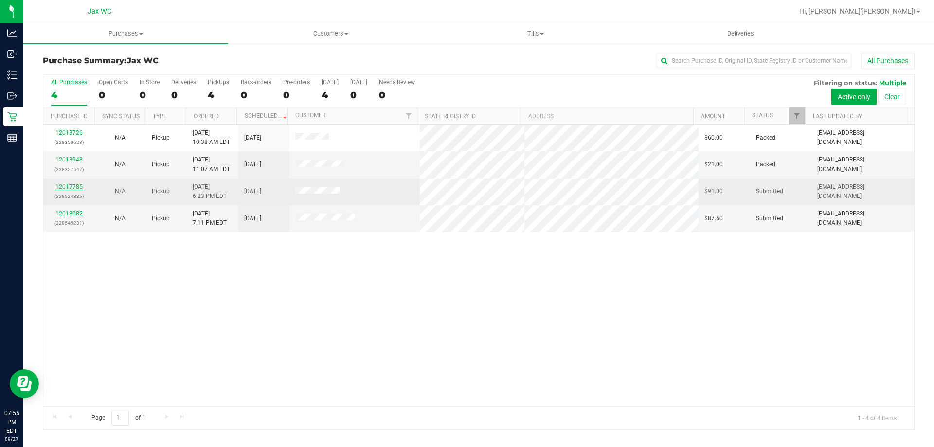
click at [78, 188] on link "12017785" at bounding box center [68, 186] width 27 height 7
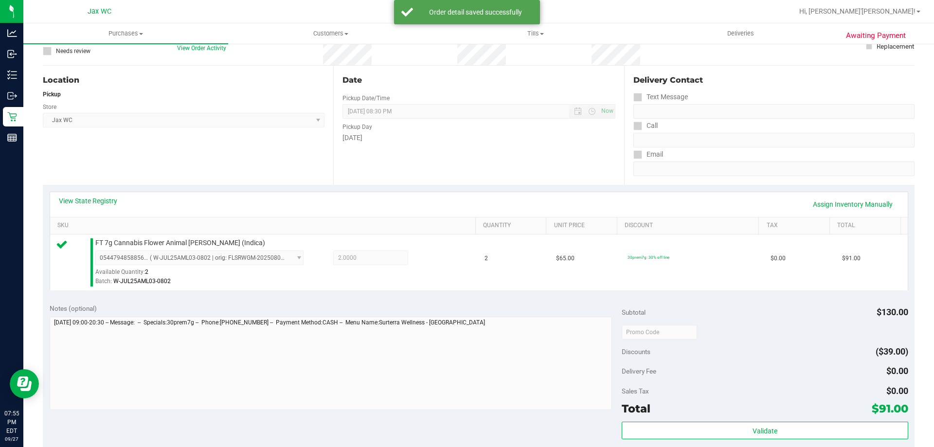
scroll to position [97, 0]
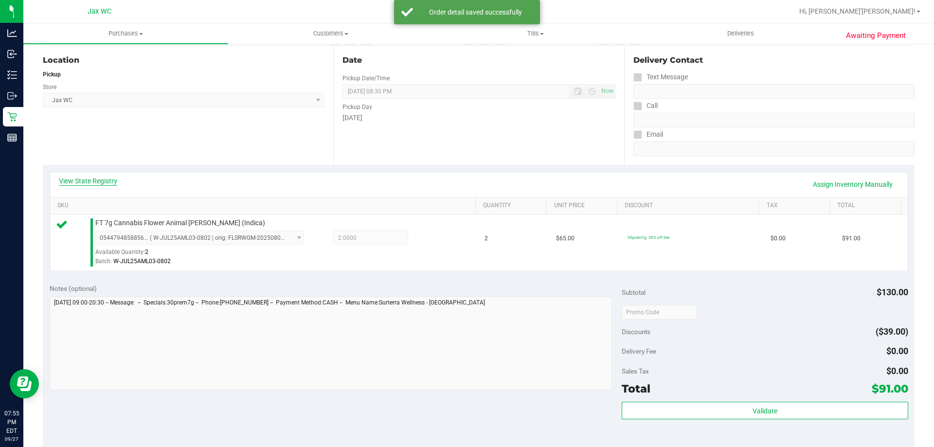
click at [77, 176] on link "View State Registry" at bounding box center [88, 181] width 58 height 10
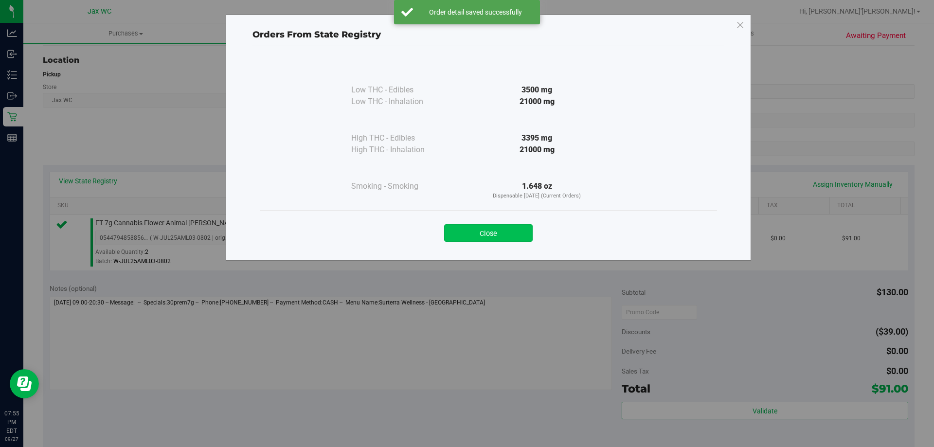
click at [481, 232] on button "Close" at bounding box center [488, 233] width 89 height 18
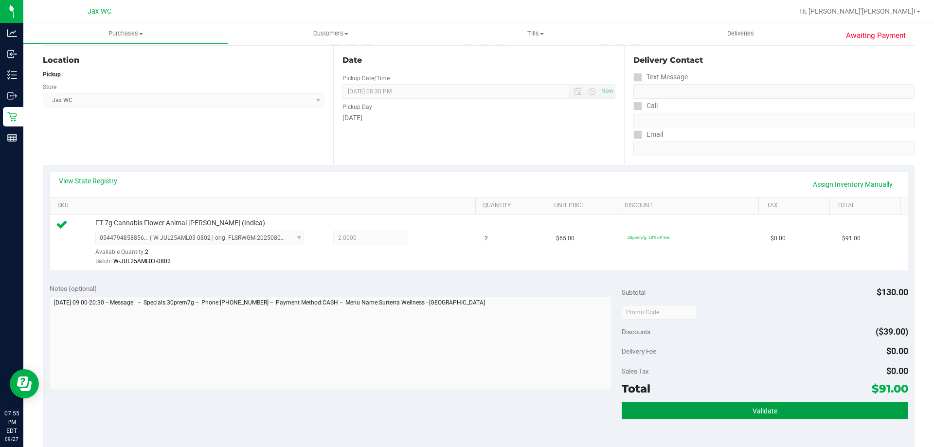
click at [872, 413] on button "Validate" at bounding box center [765, 411] width 286 height 18
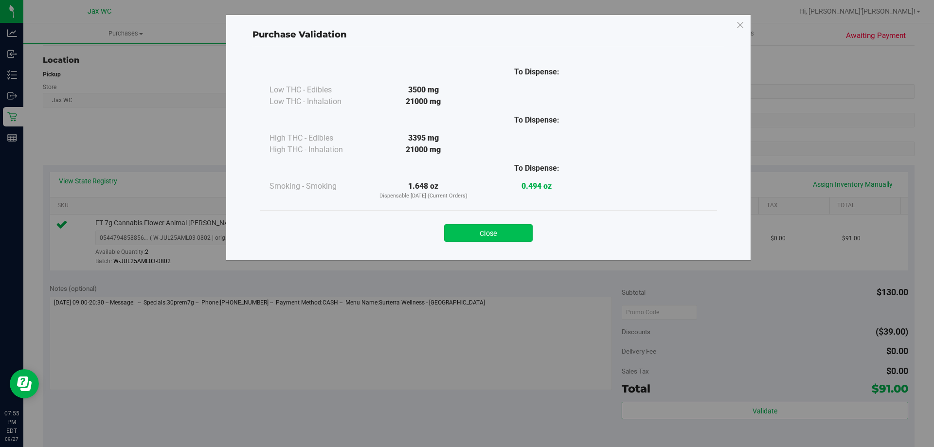
click at [506, 228] on button "Close" at bounding box center [488, 233] width 89 height 18
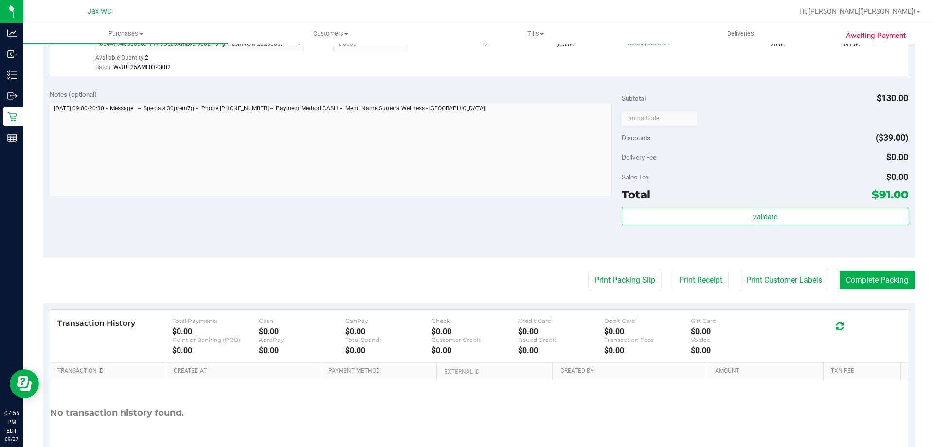
scroll to position [348, 0]
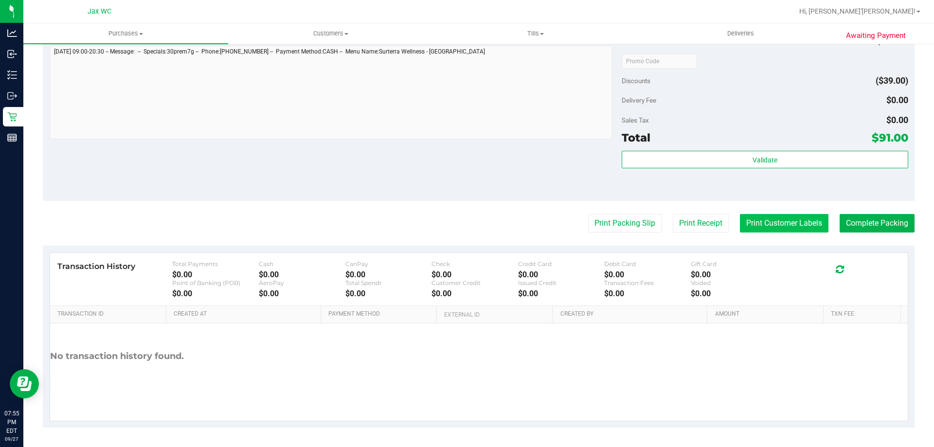
click at [778, 222] on button "Print Customer Labels" at bounding box center [784, 223] width 89 height 18
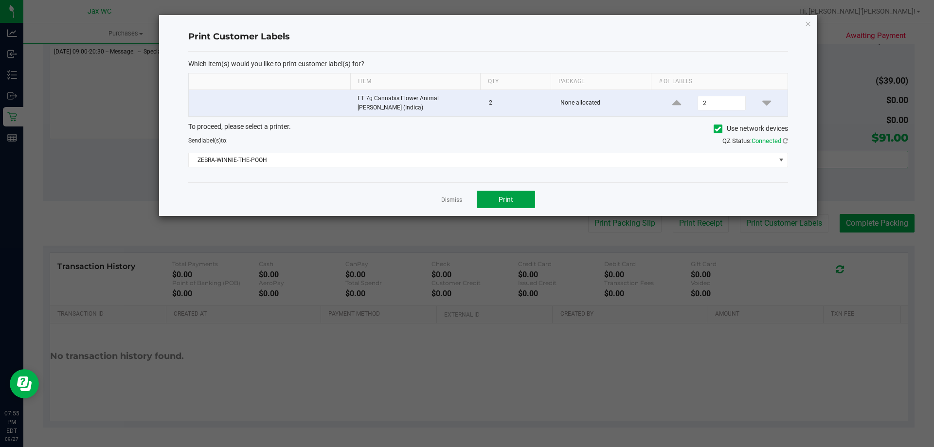
click at [504, 196] on span "Print" at bounding box center [506, 200] width 15 height 8
click at [451, 196] on link "Dismiss" at bounding box center [451, 200] width 21 height 8
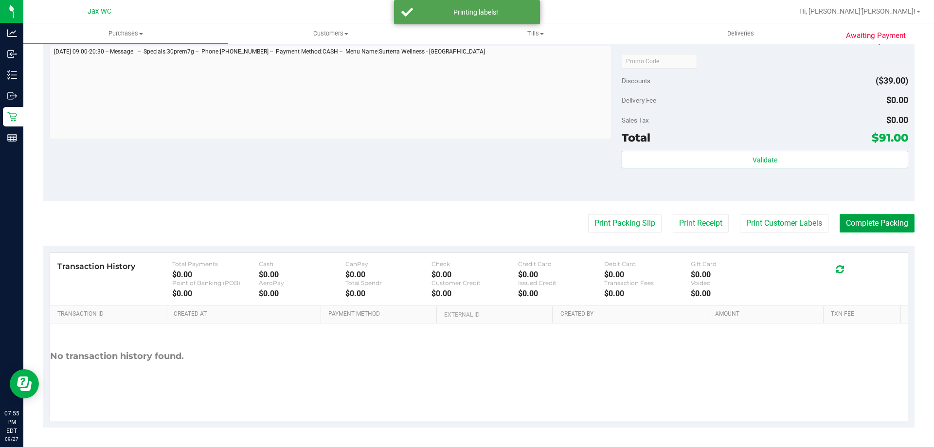
click at [861, 219] on button "Complete Packing" at bounding box center [876, 223] width 75 height 18
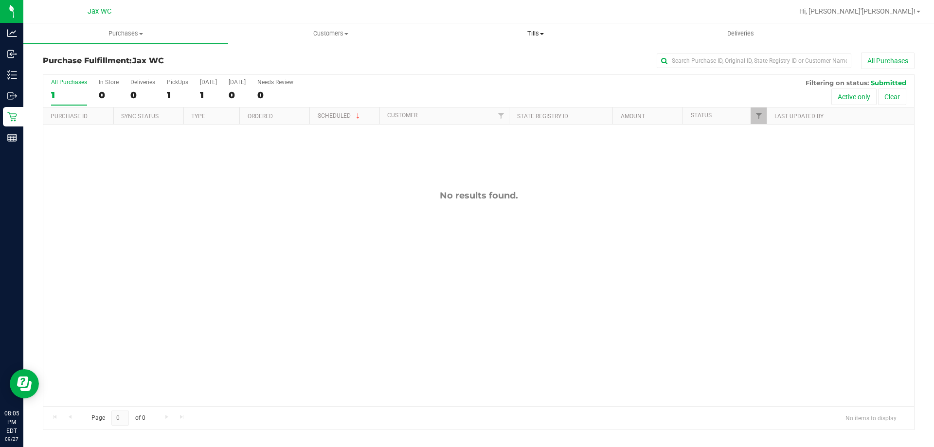
click at [536, 30] on span "Tills" at bounding box center [535, 33] width 204 height 9
click at [507, 59] on li "Manage tills" at bounding box center [535, 59] width 205 height 12
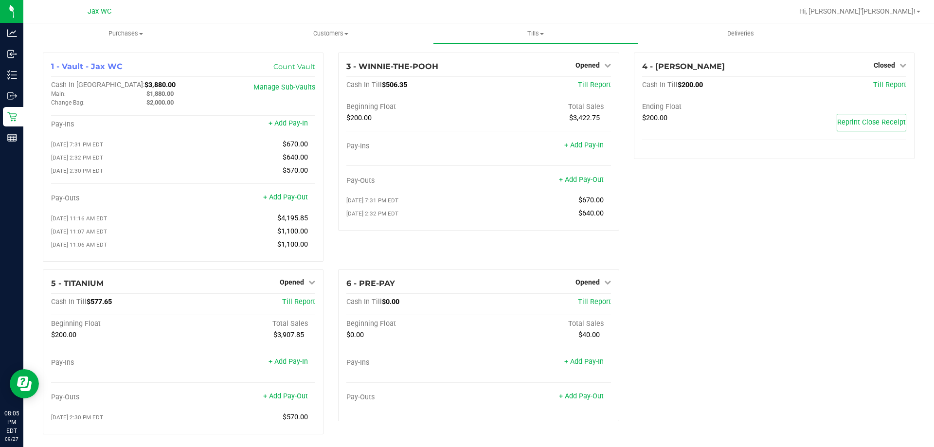
click at [671, 291] on div "1 - Vault - Jax WC Count Vault Cash In Vault: $3,880.00 Main: $1,880.00 Change …" at bounding box center [479, 248] width 886 height 390
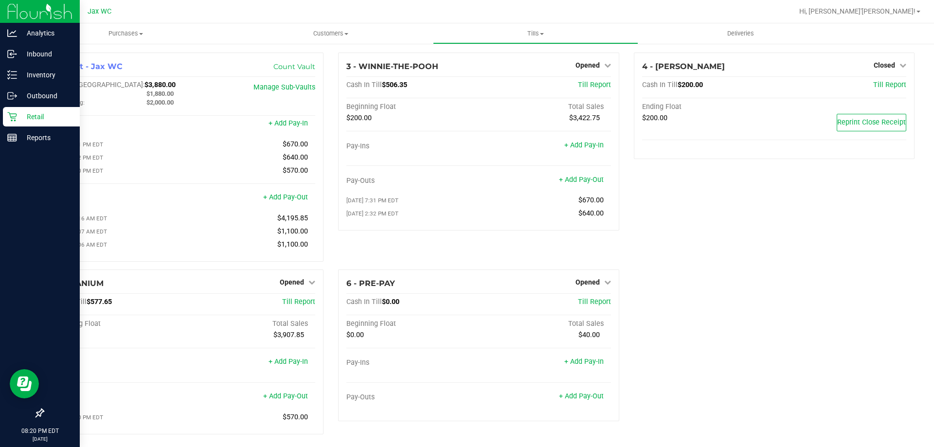
click at [23, 117] on p "Retail" at bounding box center [46, 117] width 58 height 12
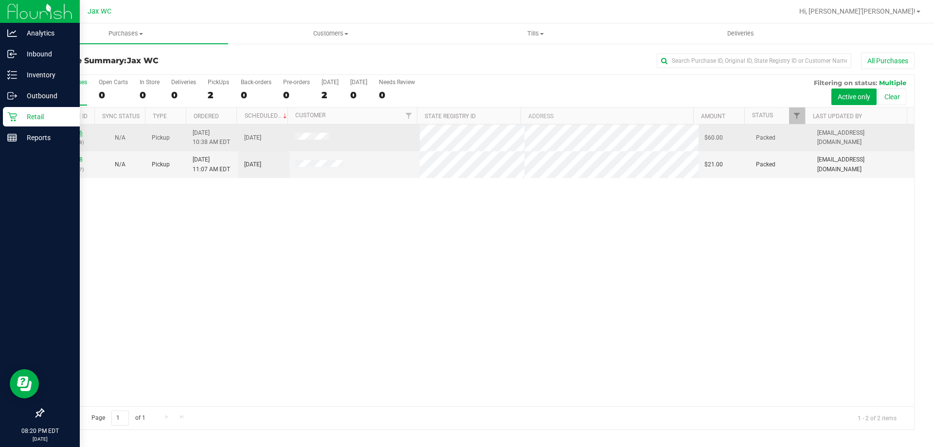
click at [62, 133] on link "12013726" at bounding box center [68, 132] width 27 height 7
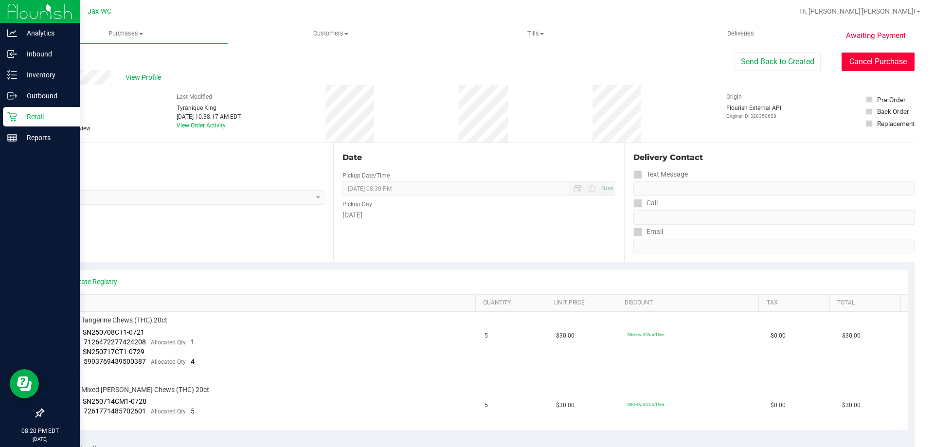
click at [868, 66] on button "Cancel Purchase" at bounding box center [877, 62] width 73 height 18
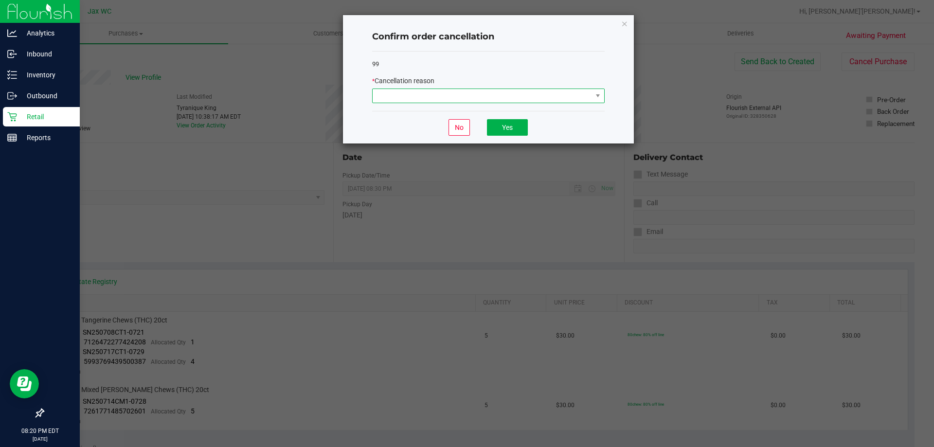
click at [481, 92] on span at bounding box center [482, 96] width 219 height 14
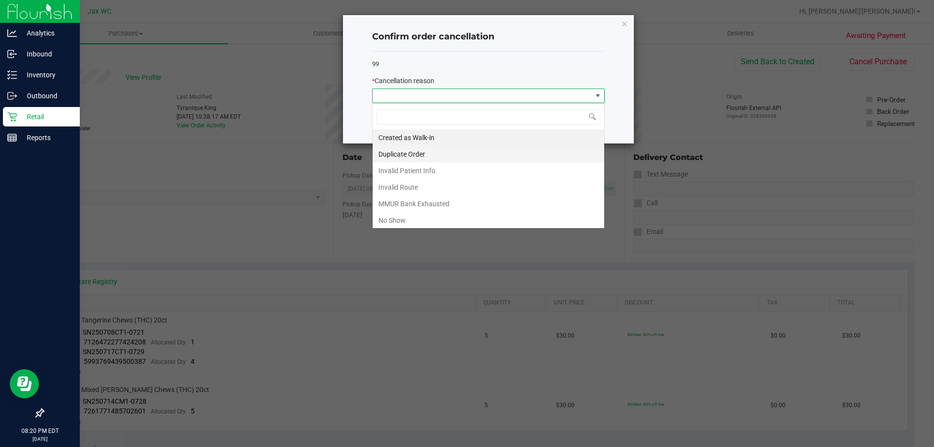
scroll to position [15, 232]
click at [397, 220] on li "No Show" at bounding box center [489, 220] width 232 height 17
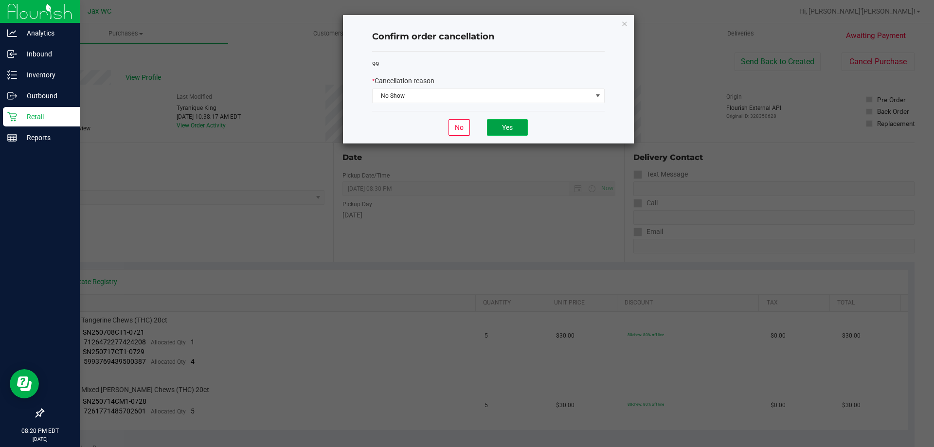
click at [503, 131] on button "Yes" at bounding box center [507, 127] width 41 height 17
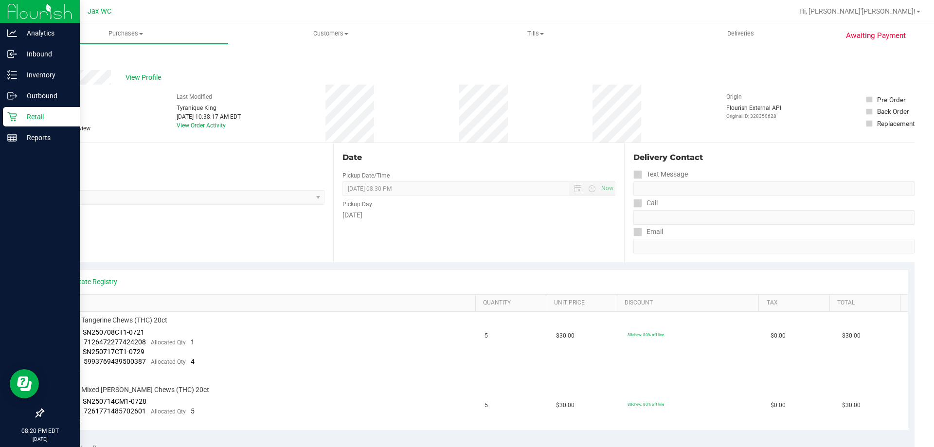
click at [23, 110] on div "Retail" at bounding box center [41, 116] width 77 height 19
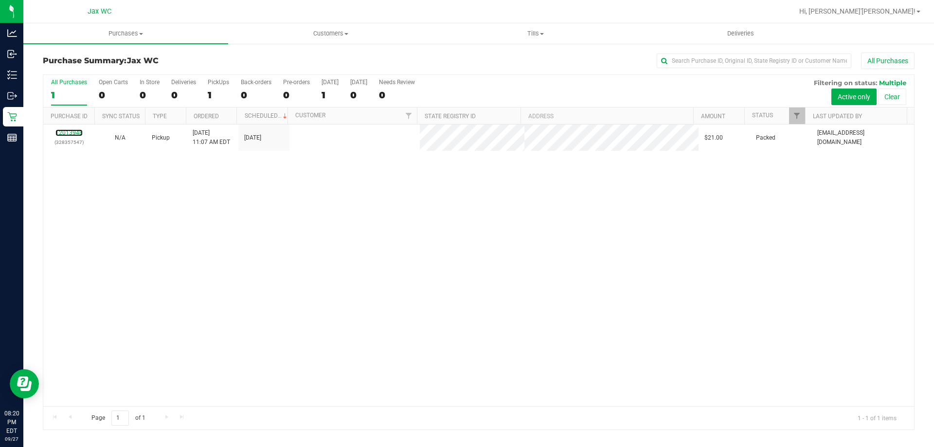
click at [73, 133] on link "12013948" at bounding box center [68, 132] width 27 height 7
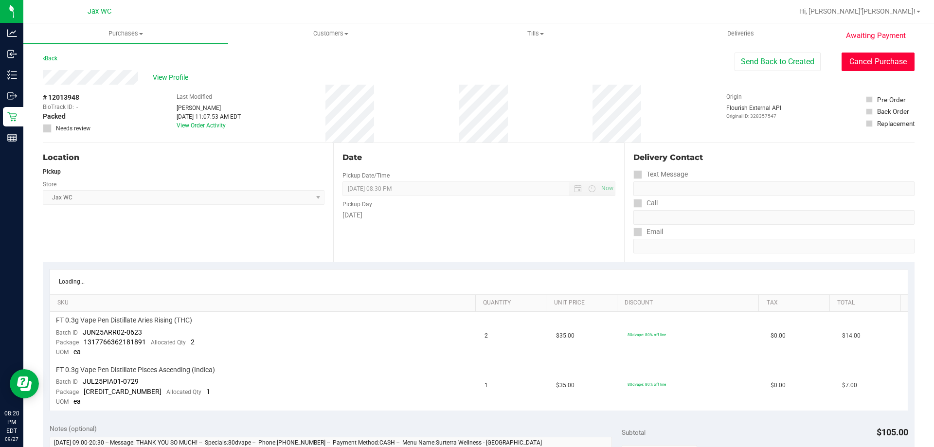
click at [891, 55] on button "Cancel Purchase" at bounding box center [877, 62] width 73 height 18
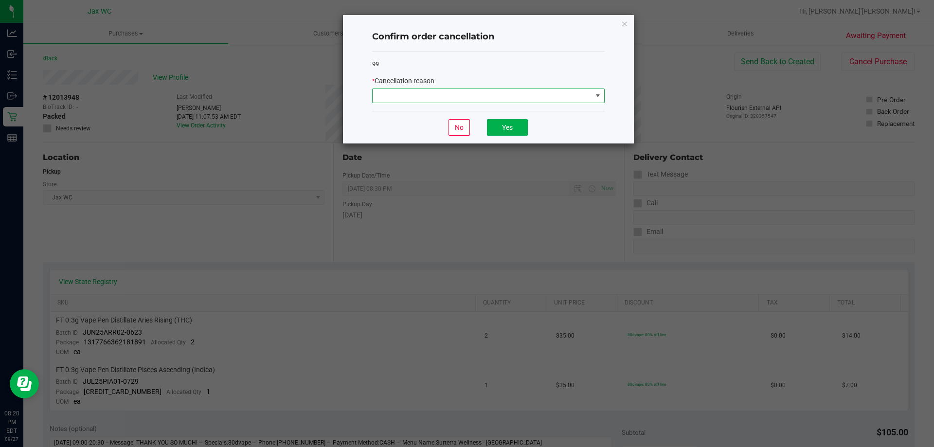
click at [549, 95] on span at bounding box center [482, 96] width 219 height 14
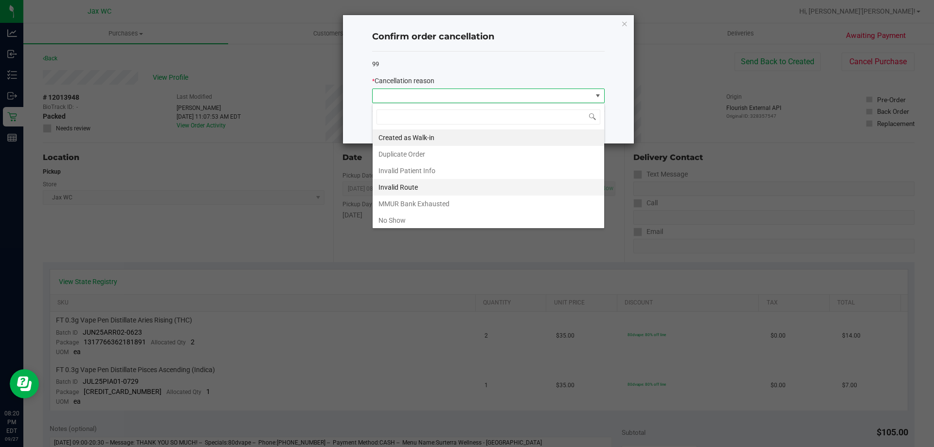
scroll to position [15, 232]
click at [393, 221] on li "No Show" at bounding box center [489, 220] width 232 height 17
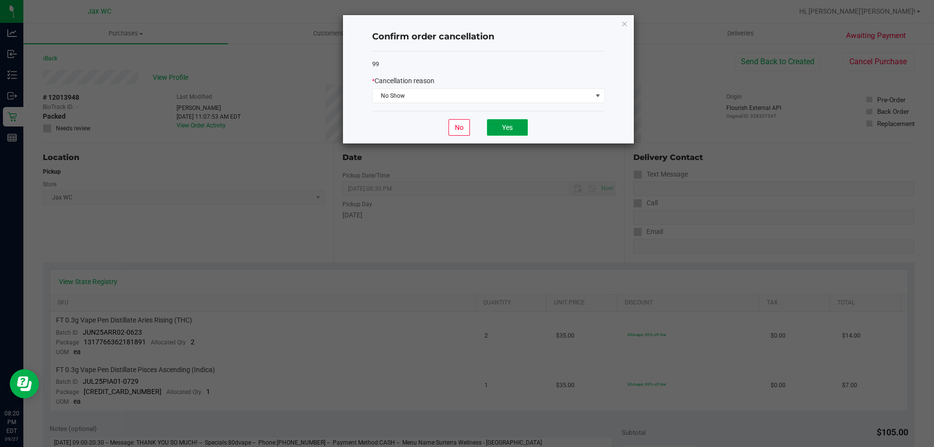
click at [502, 122] on button "Yes" at bounding box center [507, 127] width 41 height 17
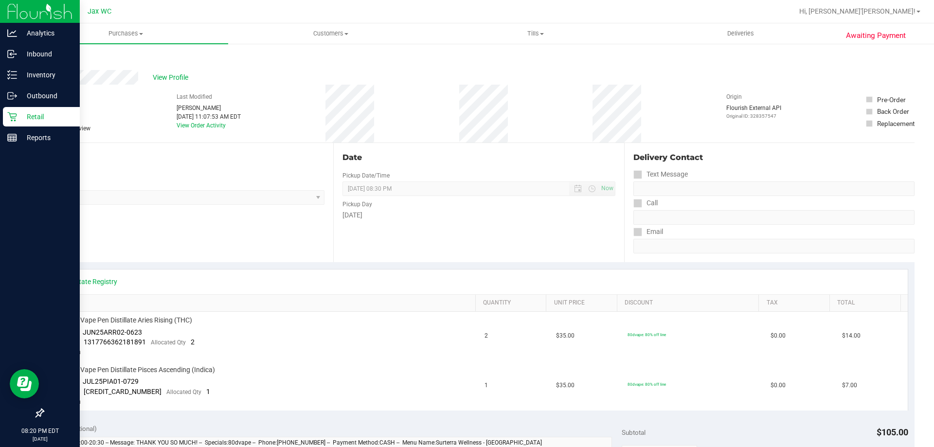
click at [5, 113] on div "Retail" at bounding box center [41, 116] width 77 height 19
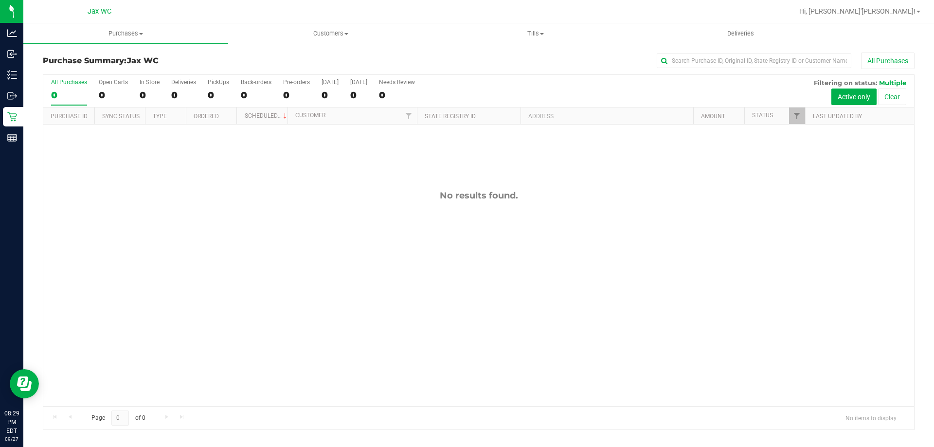
click at [901, 5] on div "Hi, [PERSON_NAME]'[PERSON_NAME]!" at bounding box center [859, 11] width 129 height 17
click at [904, 14] on span "Hi, [PERSON_NAME]'[PERSON_NAME]!" at bounding box center [857, 11] width 116 height 8
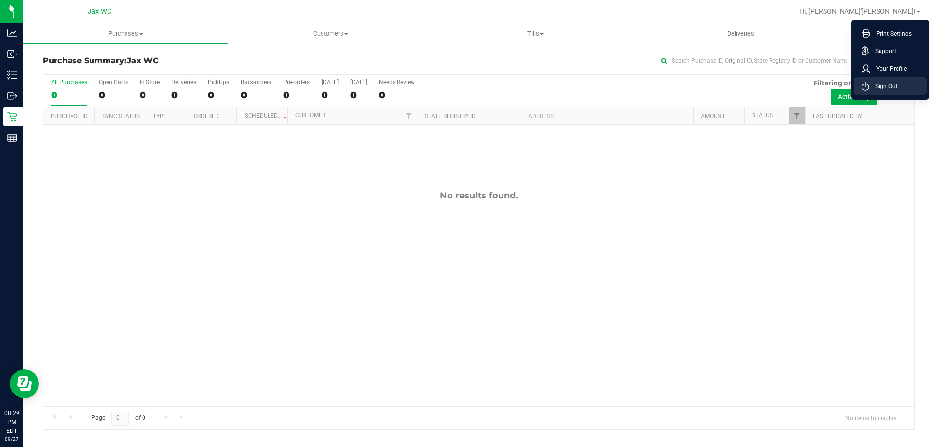
click at [888, 90] on span "Sign Out" at bounding box center [883, 86] width 28 height 10
